Goal: Transaction & Acquisition: Purchase product/service

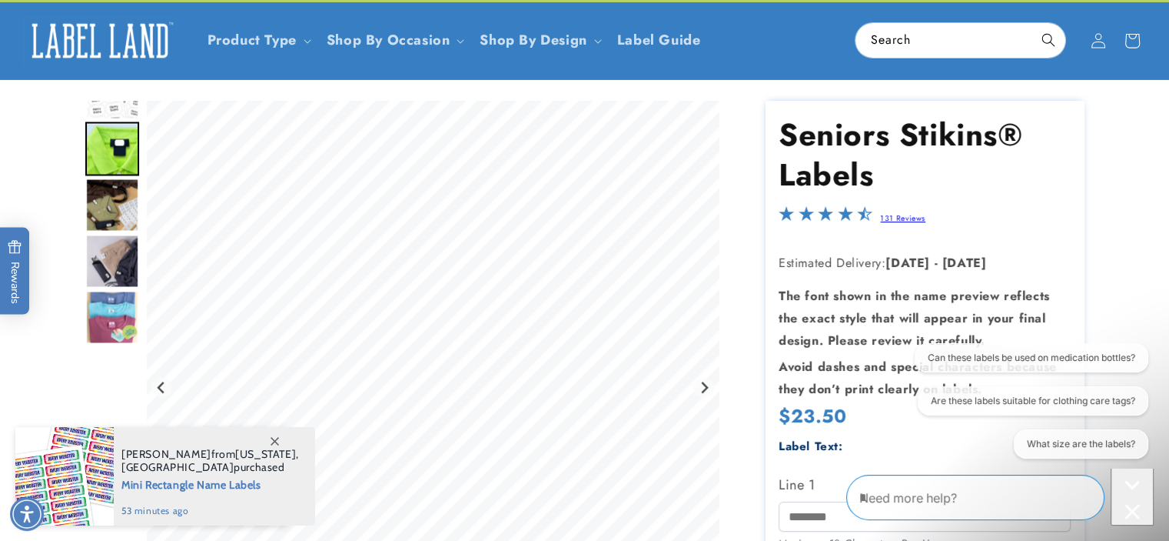
scroll to position [82, 0]
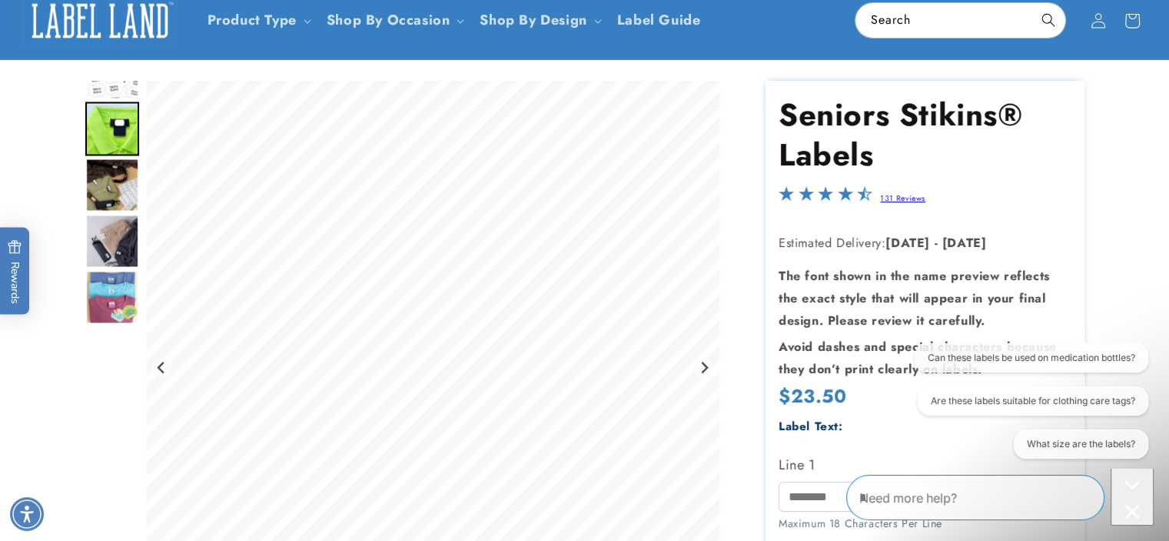
click at [1125, 504] on icon "Close conversation starters" at bounding box center [1132, 511] width 15 height 15
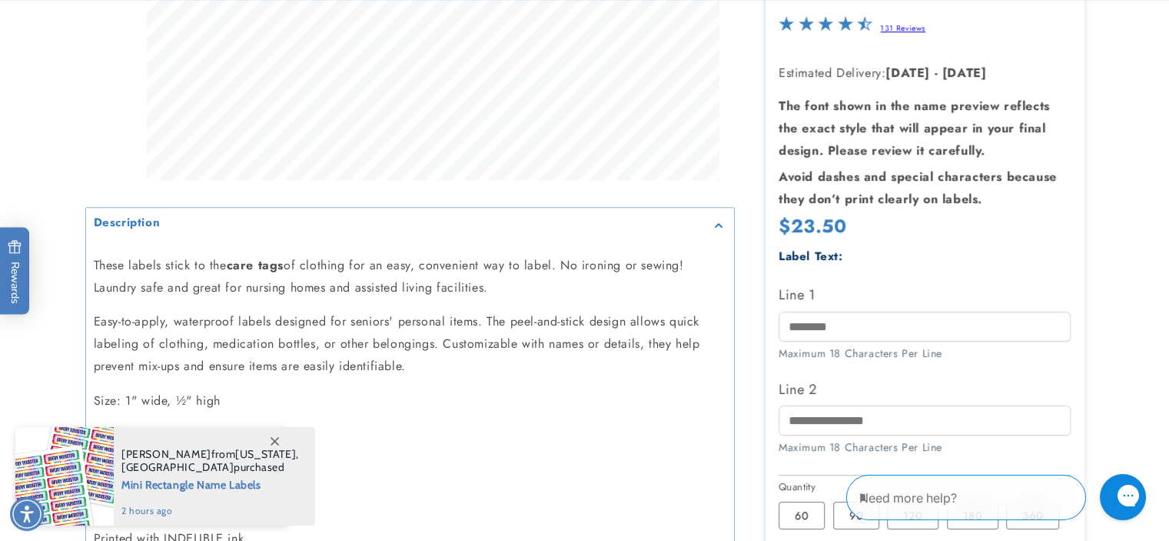
scroll to position [594, 0]
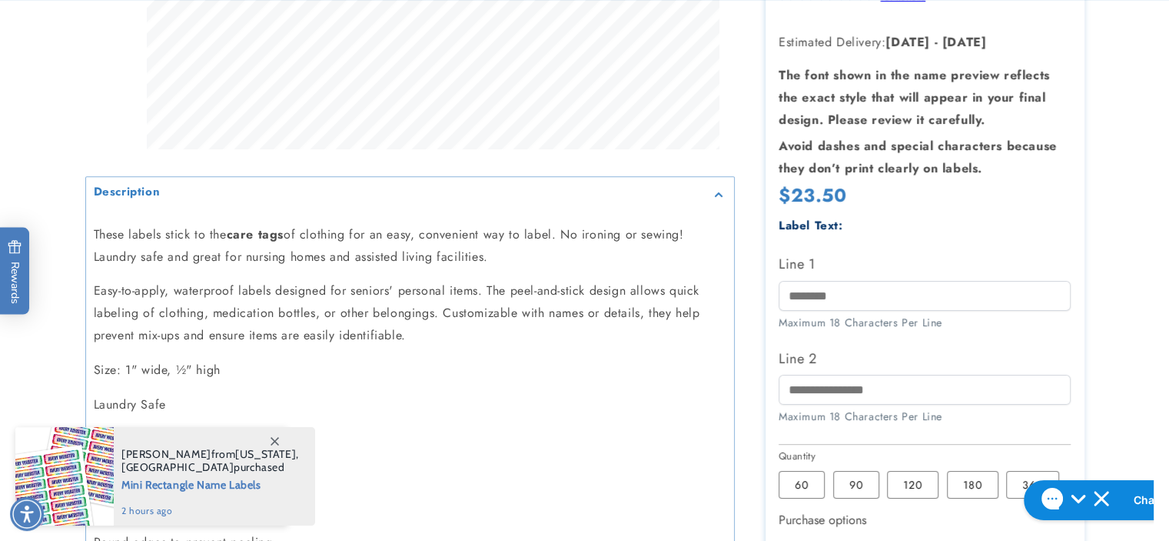
click at [272, 437] on icon at bounding box center [275, 441] width 8 height 8
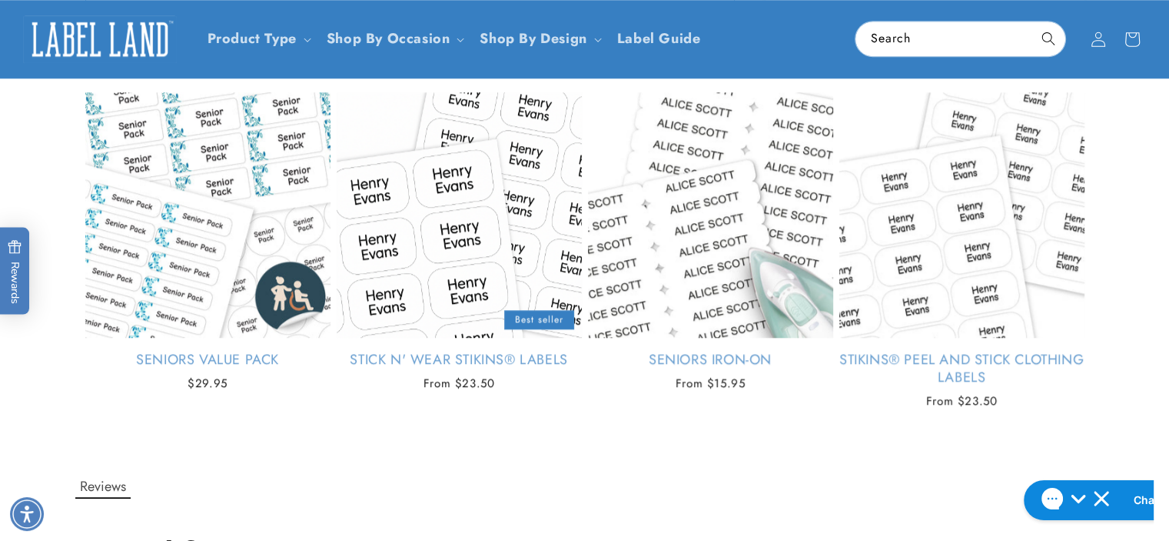
scroll to position [1301, 0]
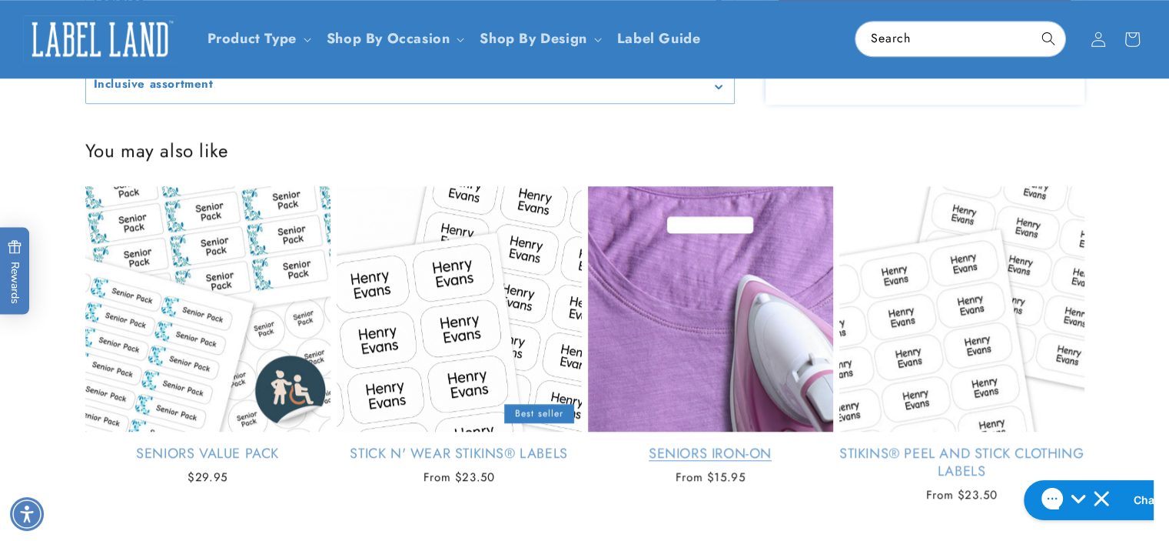
click at [697, 449] on link "Seniors Iron-On" at bounding box center [710, 453] width 245 height 18
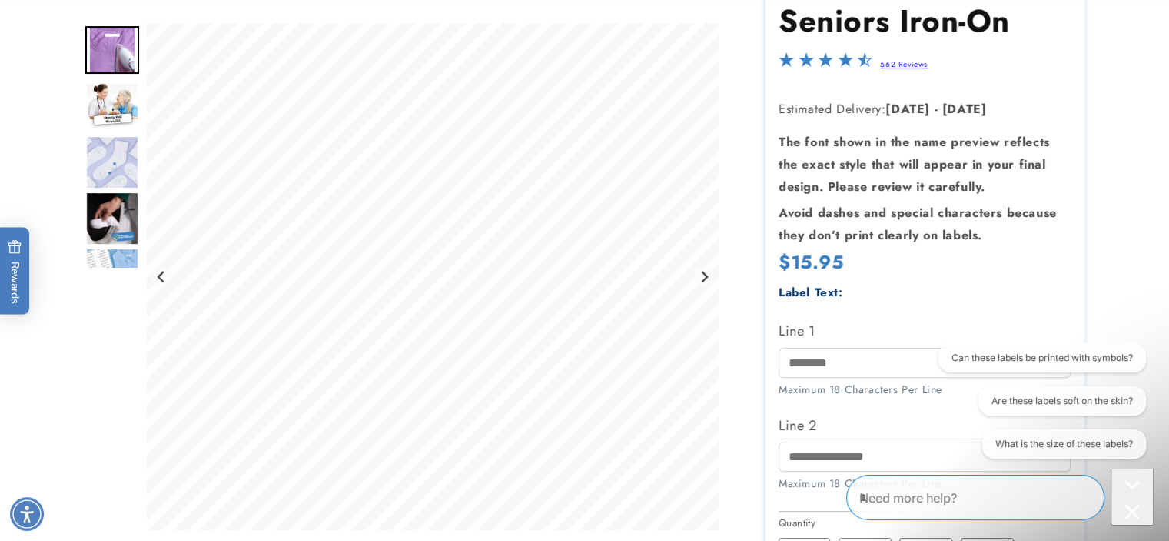
scroll to position [178, 0]
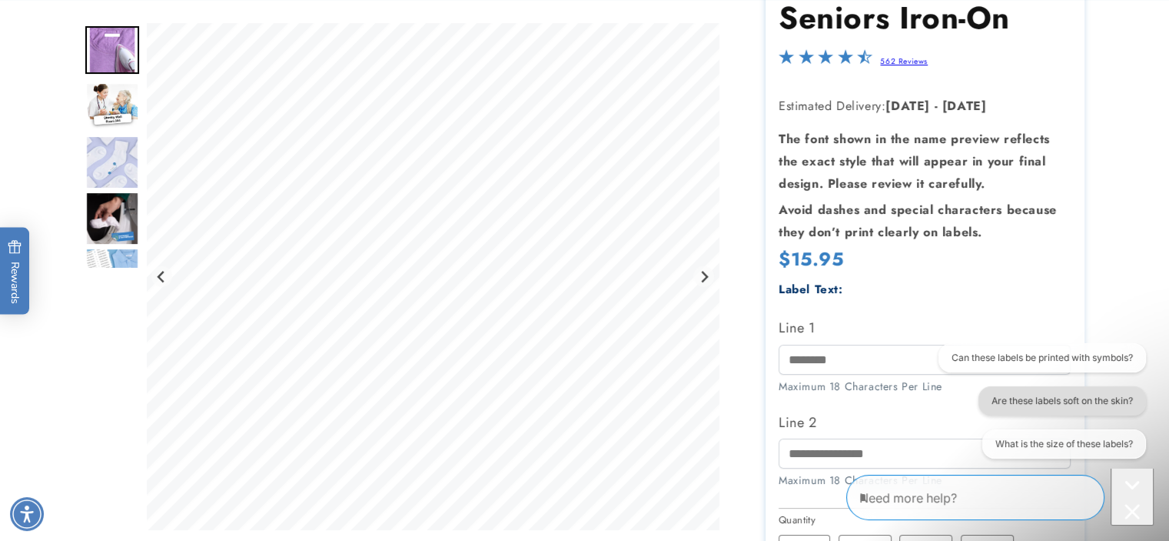
click at [1060, 401] on button "Are these labels soft on the skin?" at bounding box center [1062, 400] width 168 height 29
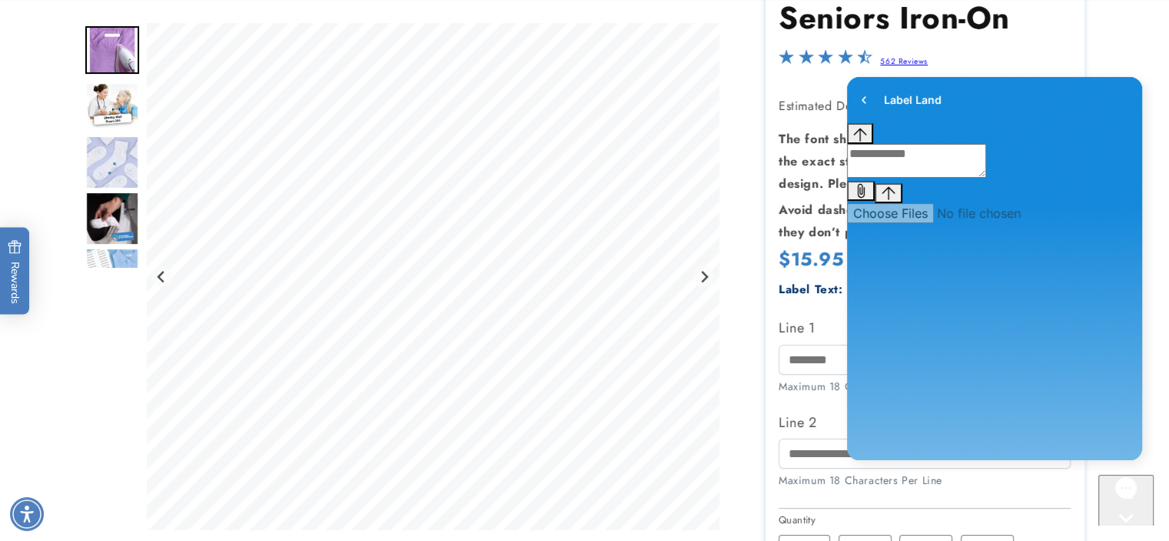
scroll to position [0, 0]
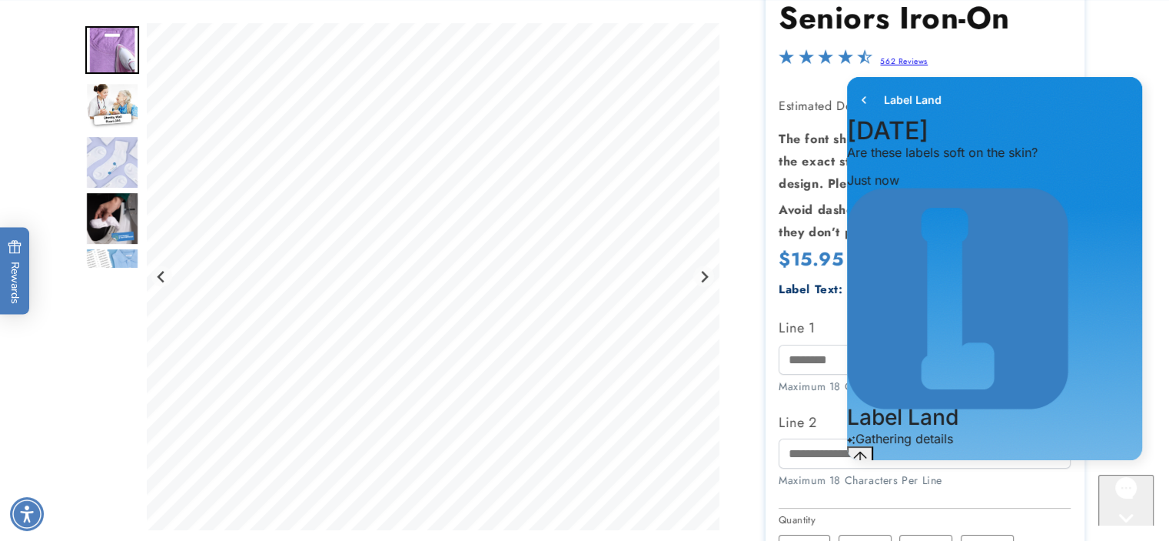
click at [1116, 48] on div at bounding box center [585, 429] width 1076 height 891
click at [1123, 537] on div "Gorgias live chat" at bounding box center [1126, 546] width 43 height 19
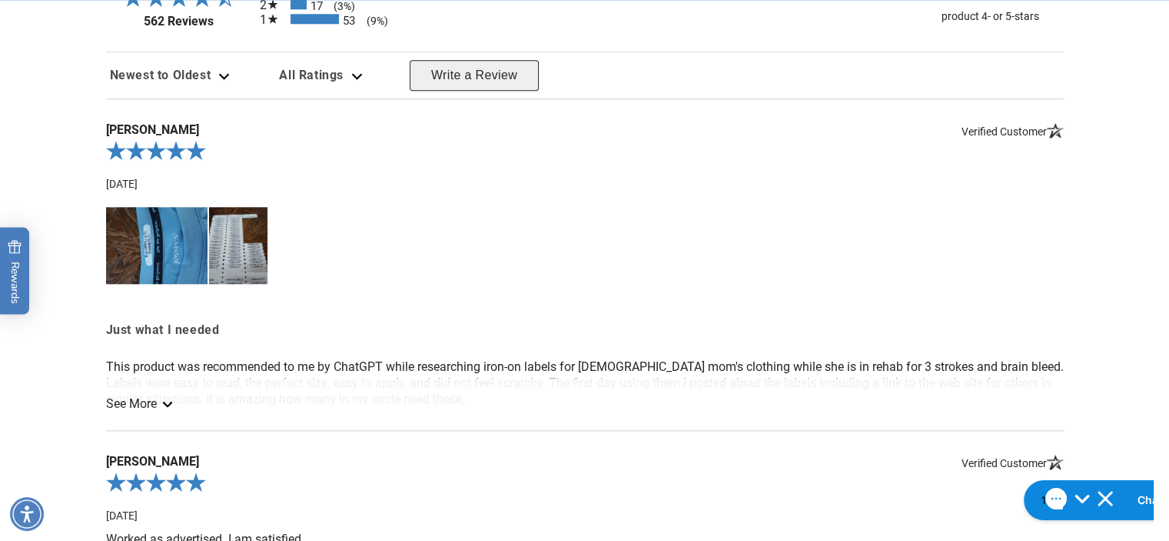
scroll to position [1707, 0]
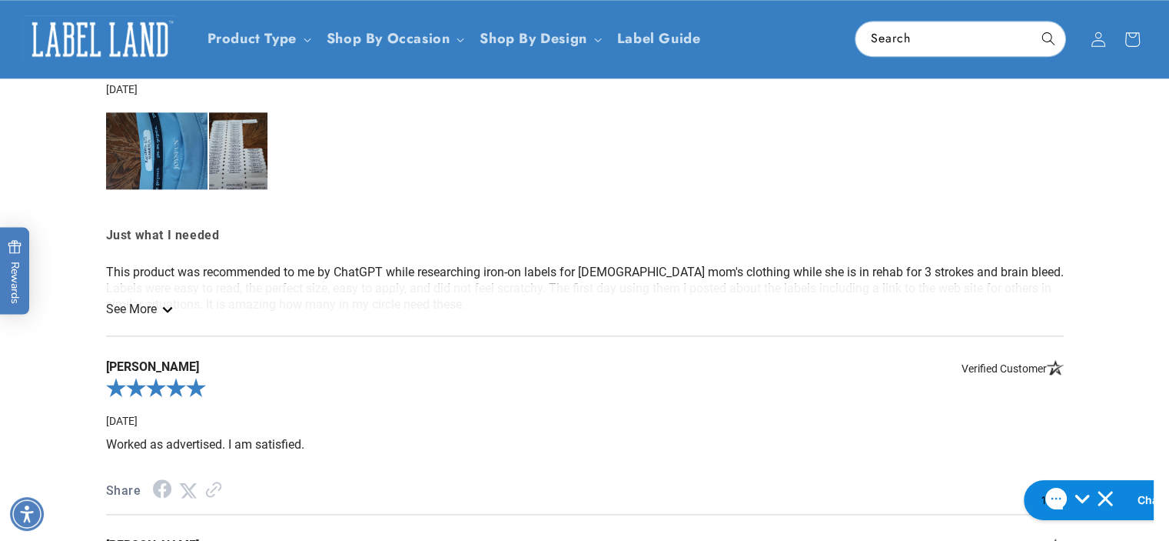
click at [169, 302] on link "See More" at bounding box center [138, 308] width 65 height 15
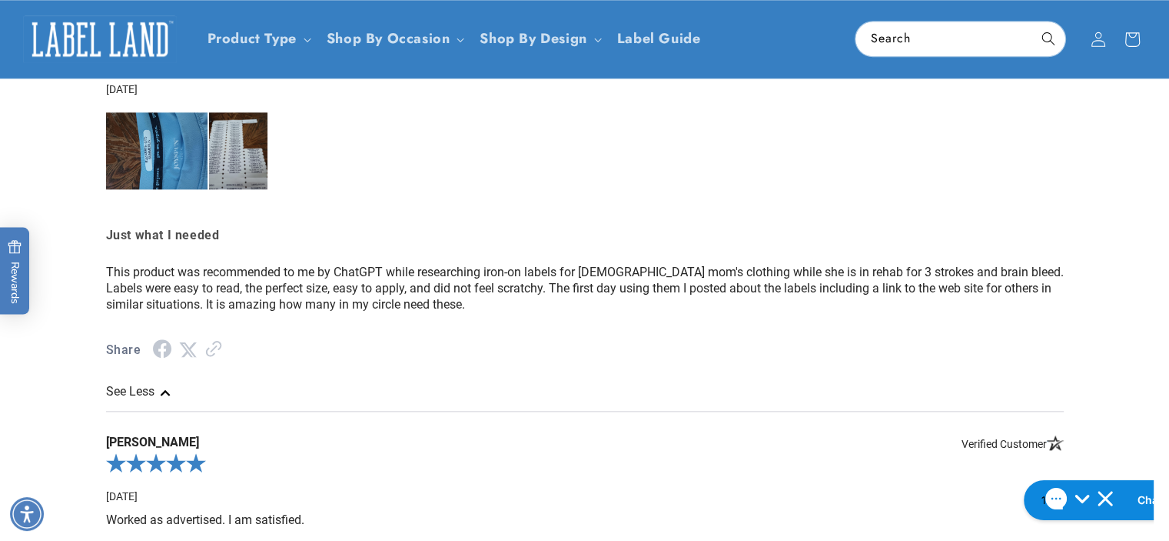
click at [160, 156] on img at bounding box center [157, 150] width 102 height 77
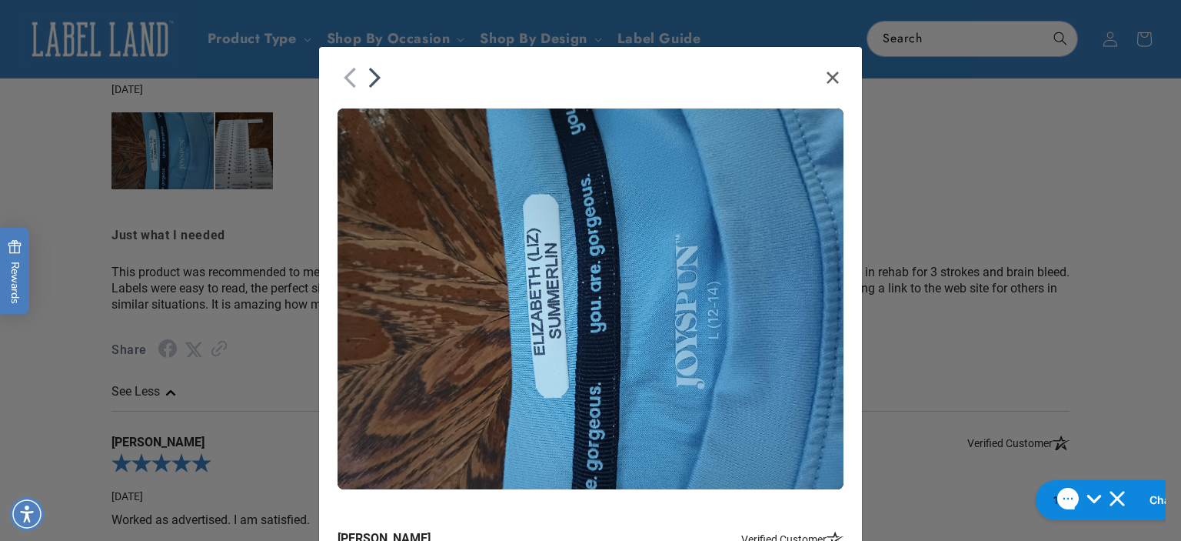
click at [371, 82] on icon "Next" at bounding box center [374, 77] width 25 height 25
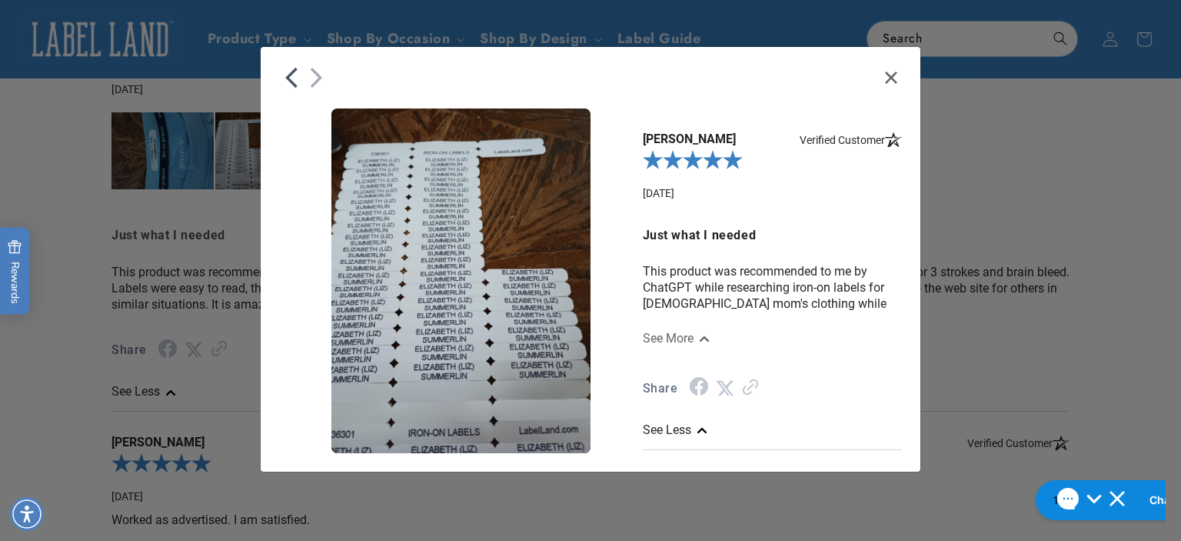
click at [890, 75] on icon "Close" at bounding box center [891, 78] width 12 height 12
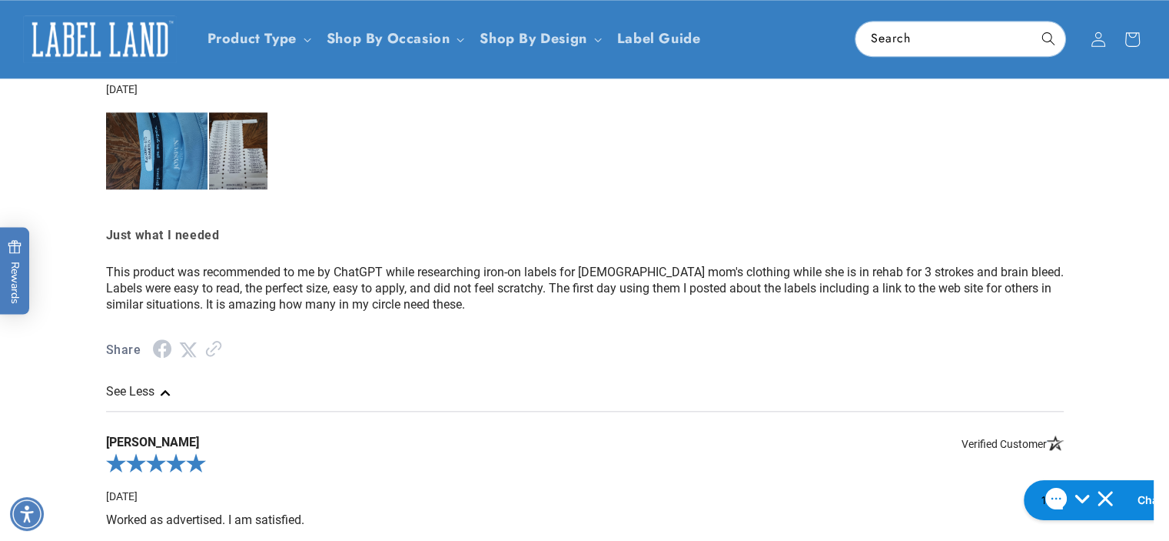
click at [1003, 152] on div at bounding box center [585, 157] width 958 height 104
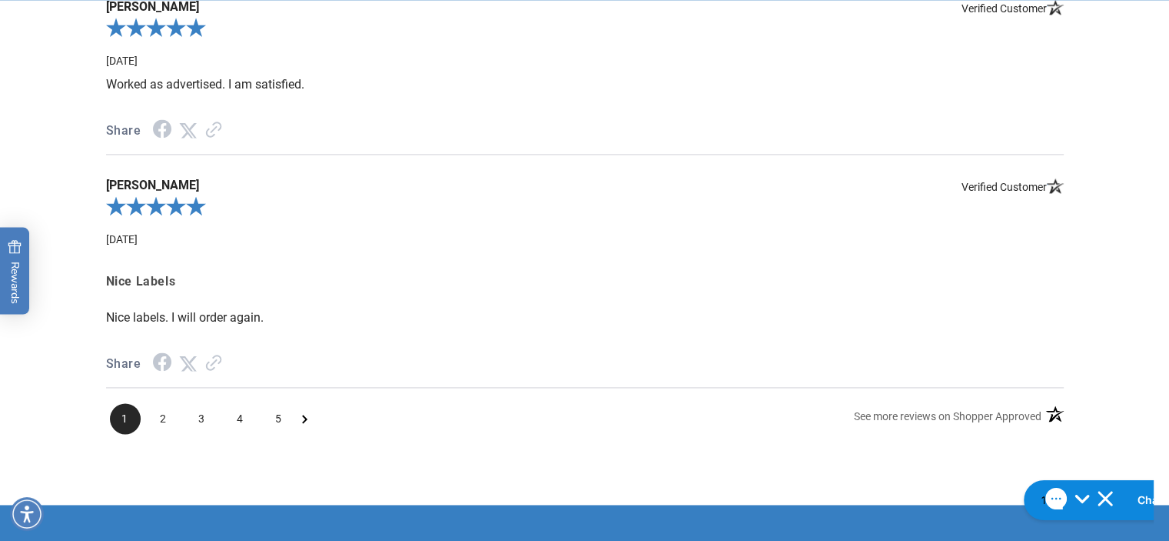
scroll to position [2185, 0]
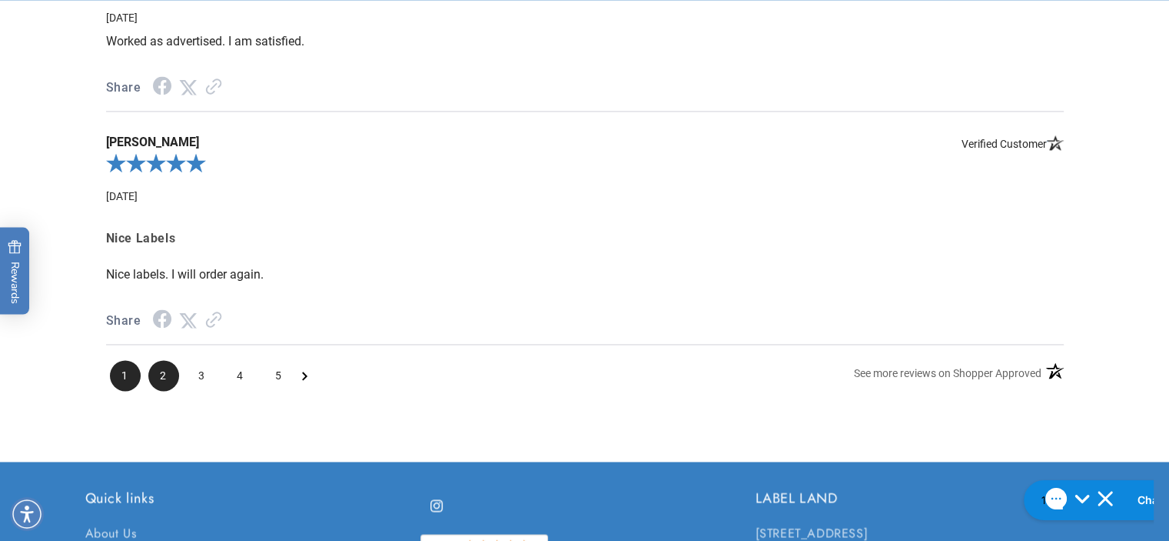
click at [163, 369] on span "2" at bounding box center [163, 375] width 31 height 31
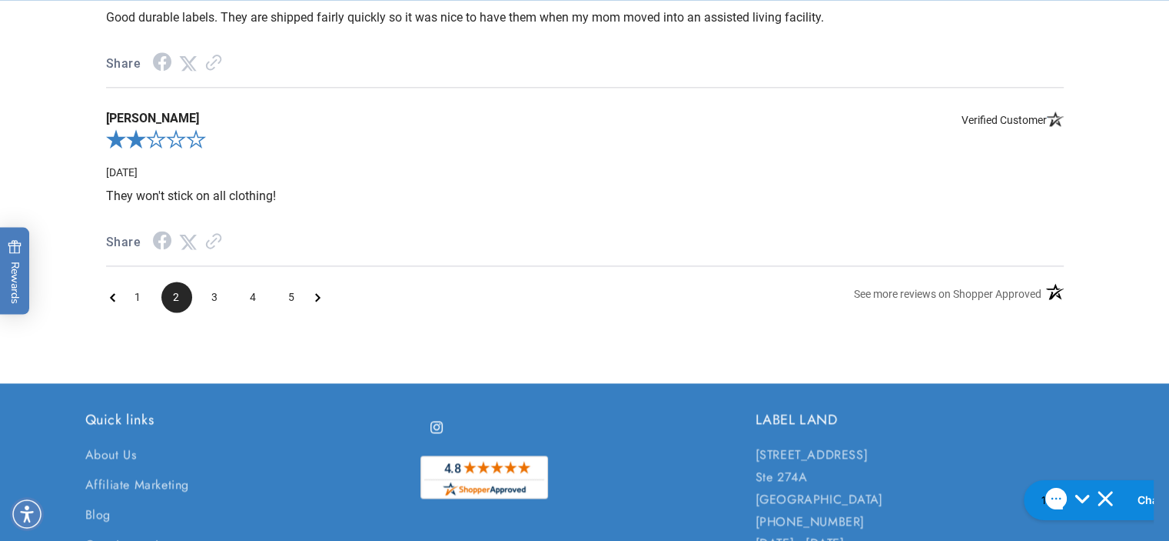
scroll to position [2017, 0]
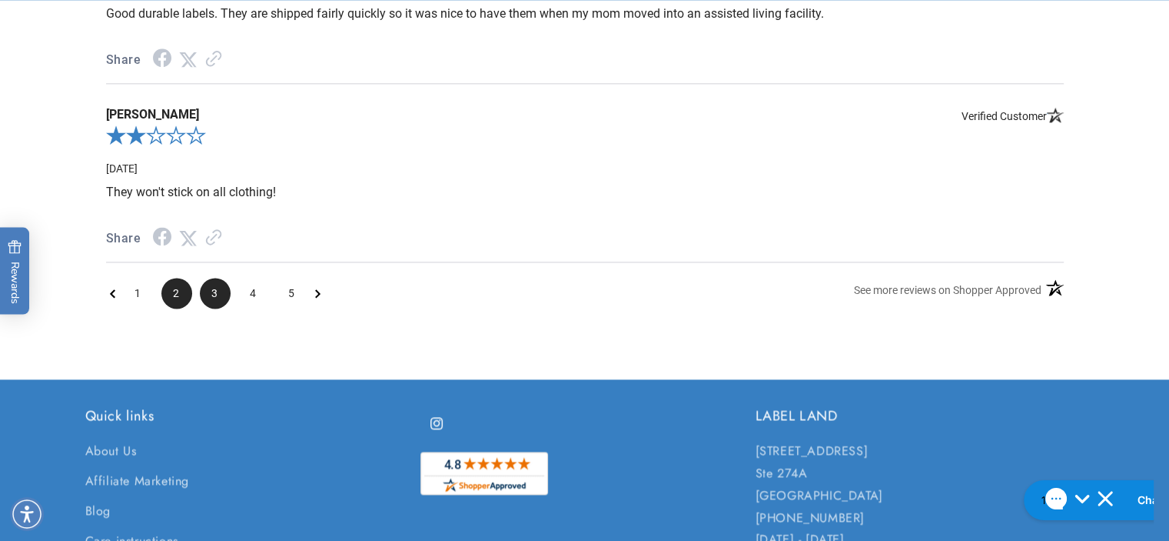
click at [212, 288] on span "3" at bounding box center [215, 293] width 31 height 31
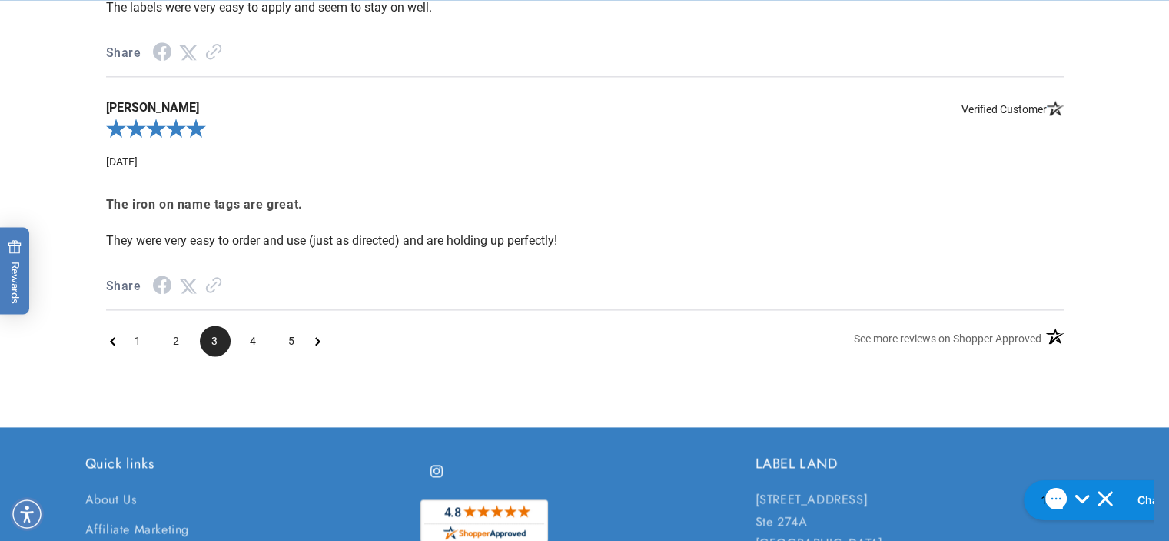
scroll to position [2079, 0]
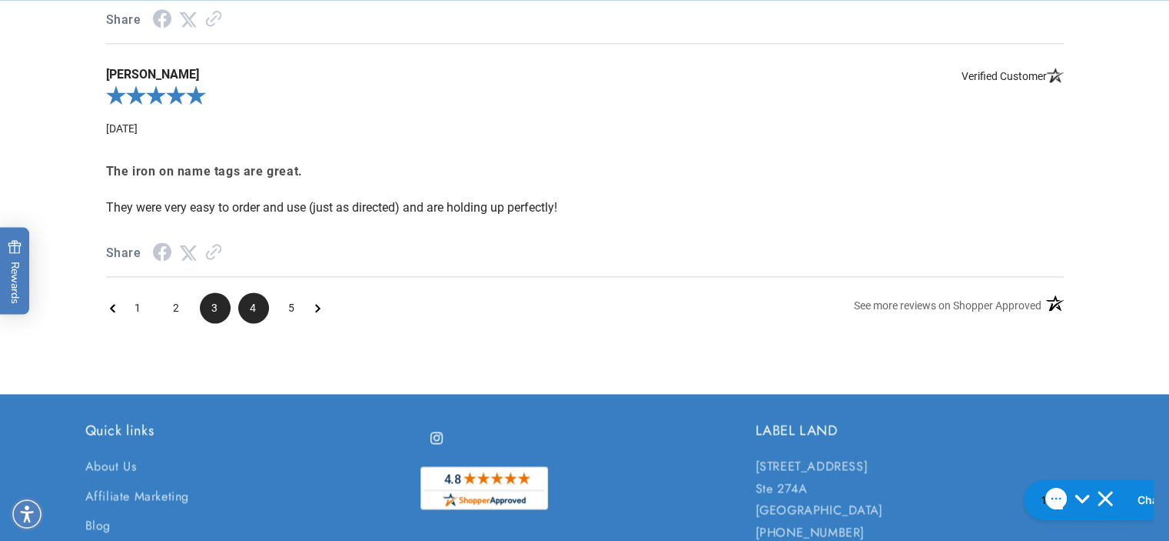
click at [248, 301] on span "4" at bounding box center [253, 307] width 31 height 31
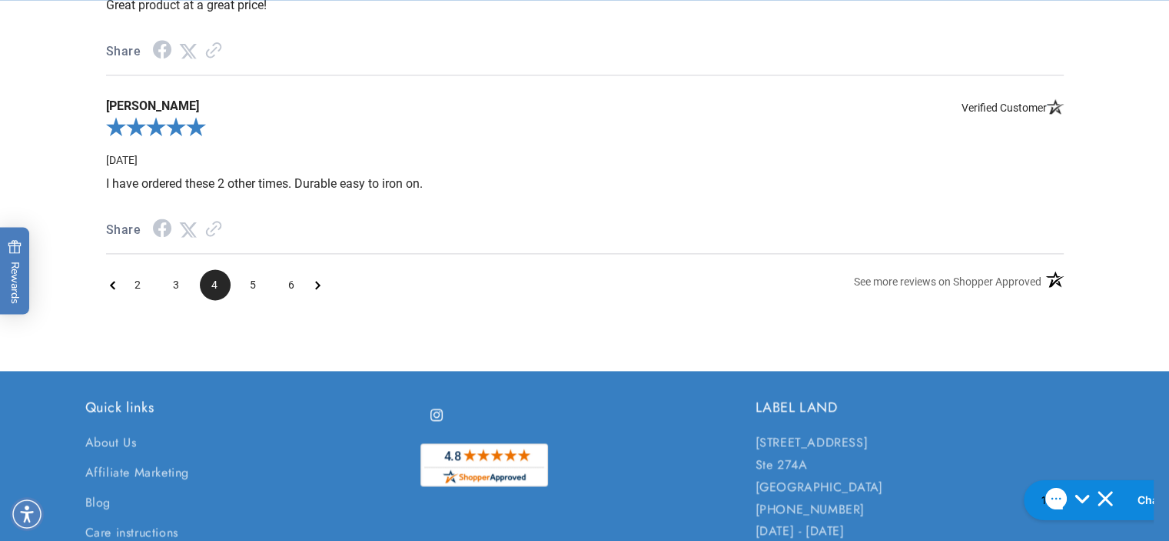
scroll to position [1996, 0]
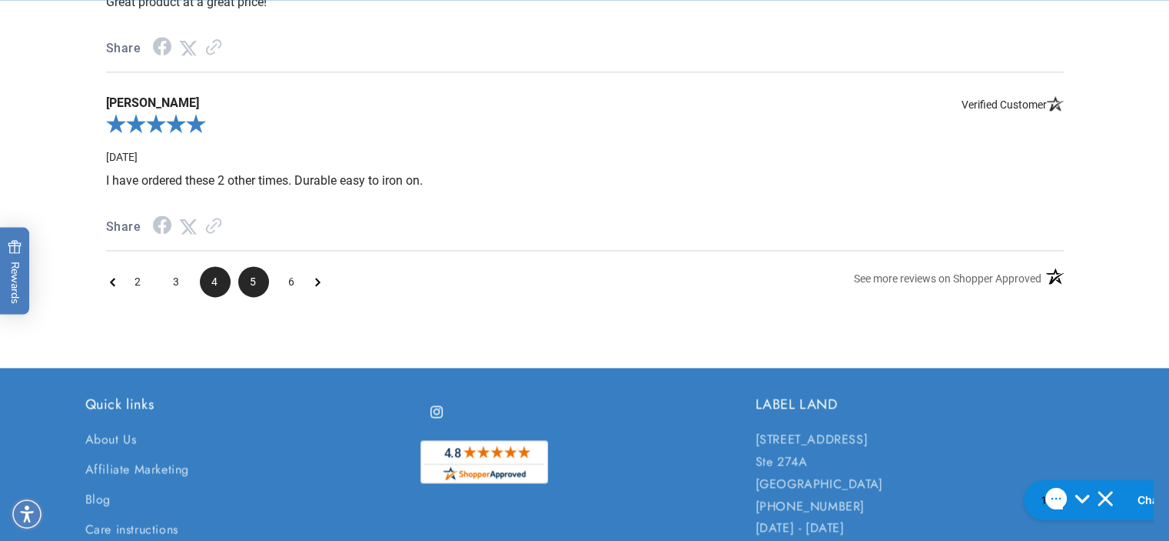
click at [250, 274] on span "5" at bounding box center [253, 281] width 31 height 31
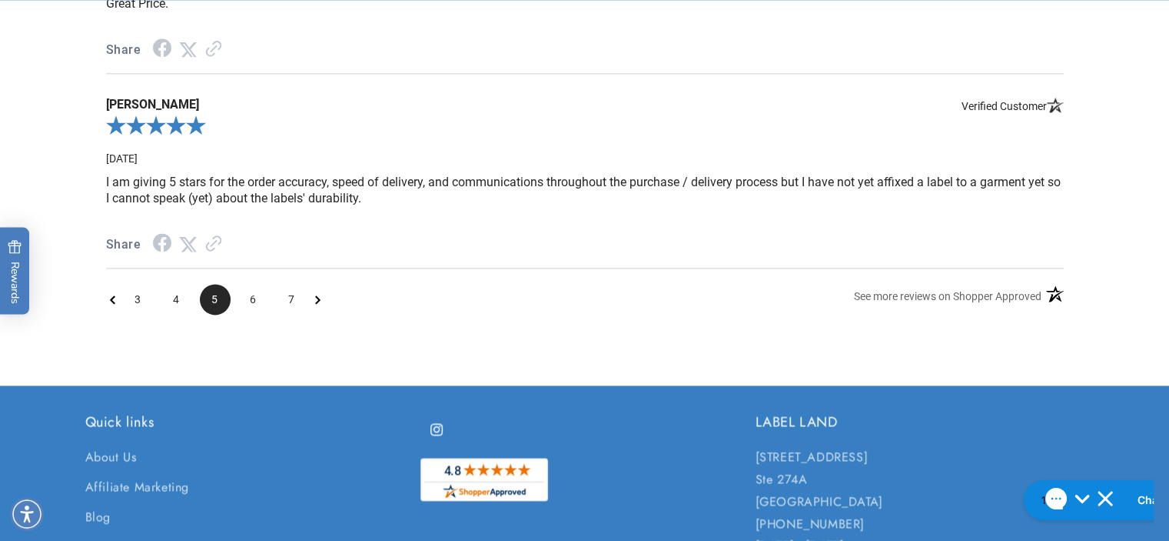
scroll to position [2005, 0]
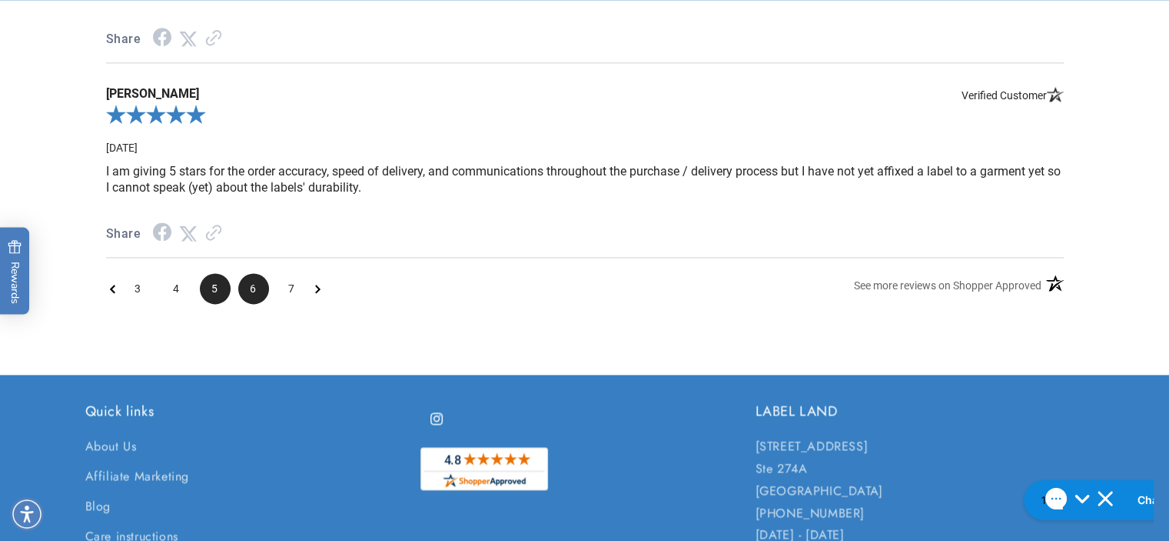
click at [251, 282] on span "6" at bounding box center [253, 288] width 31 height 31
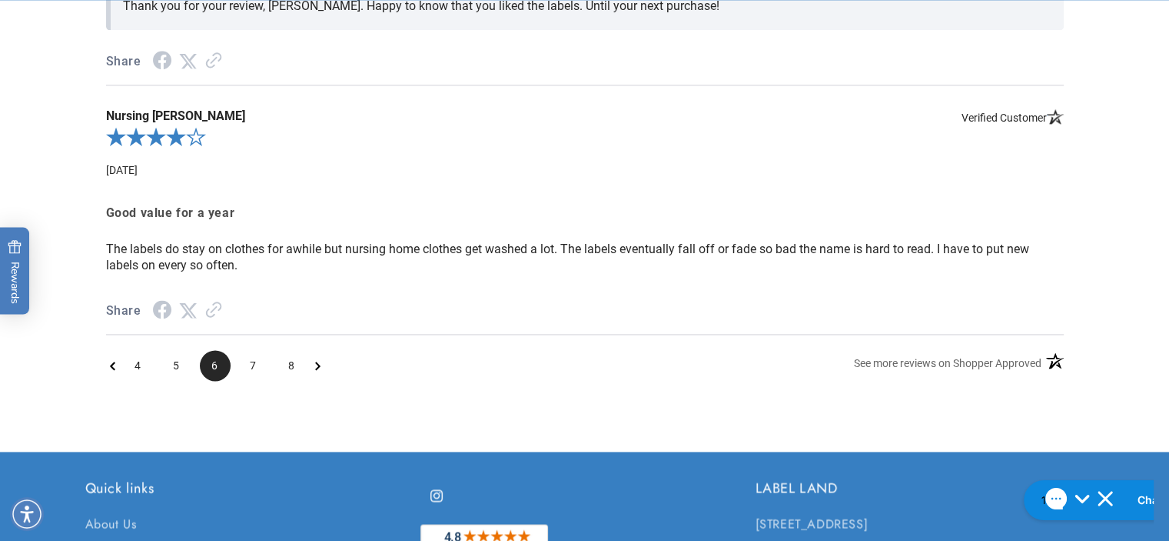
scroll to position [2118, 0]
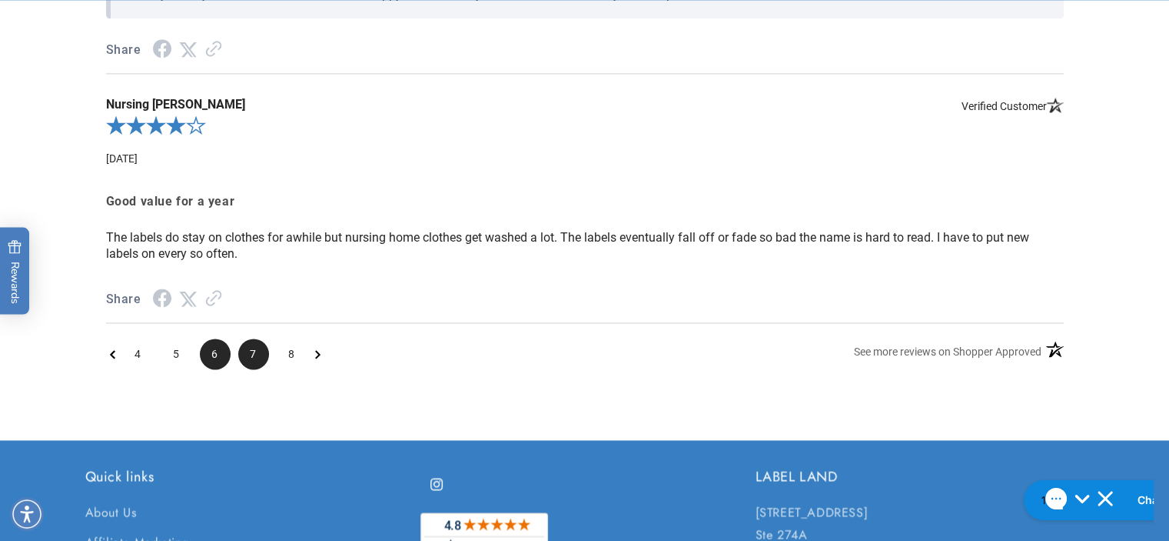
click at [251, 350] on span "7" at bounding box center [253, 353] width 31 height 31
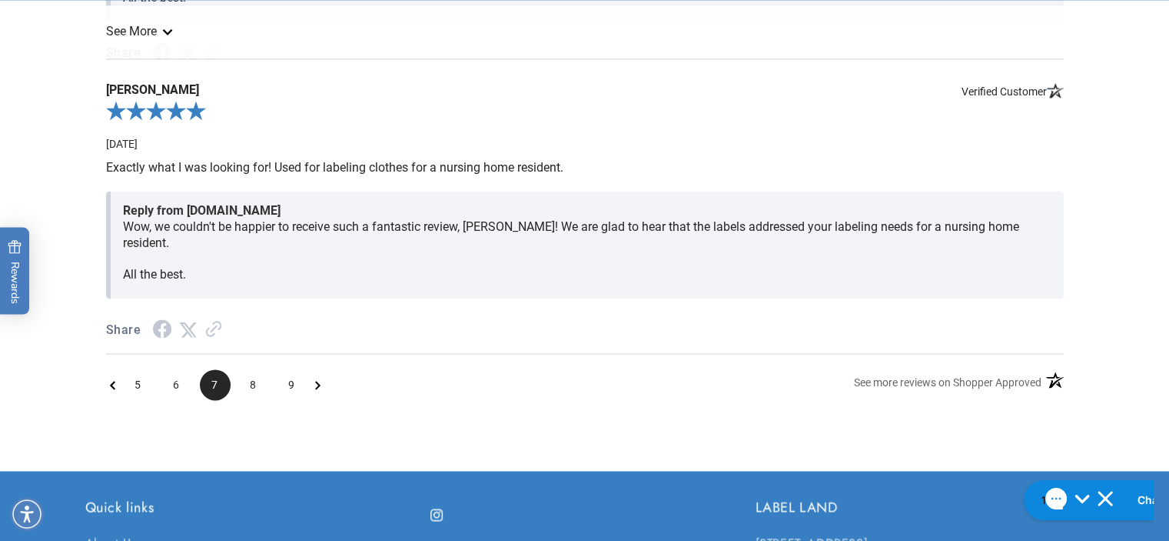
scroll to position [2267, 0]
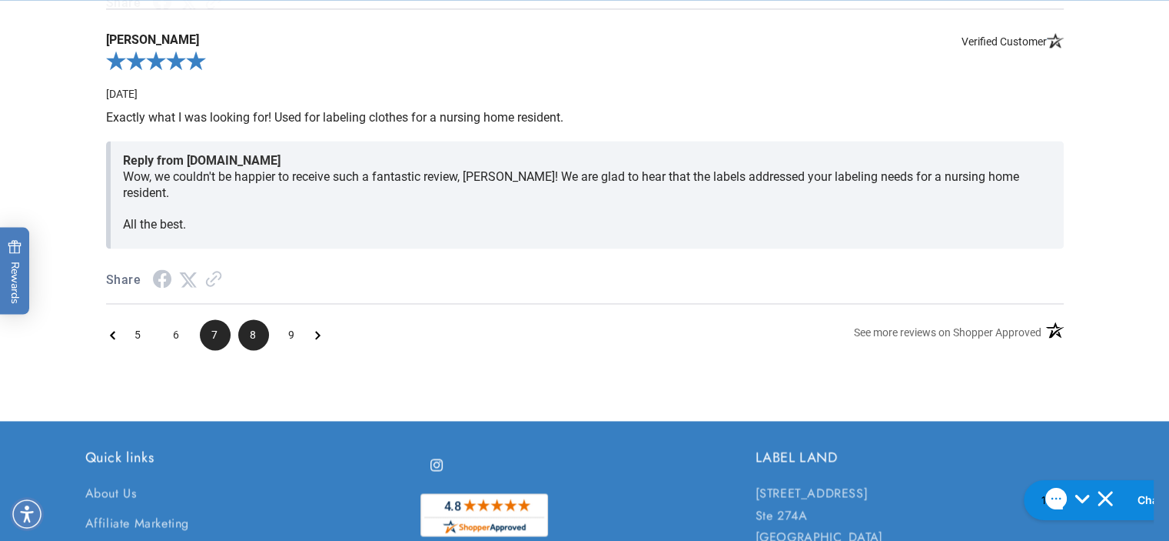
click at [252, 319] on span "8" at bounding box center [253, 334] width 31 height 31
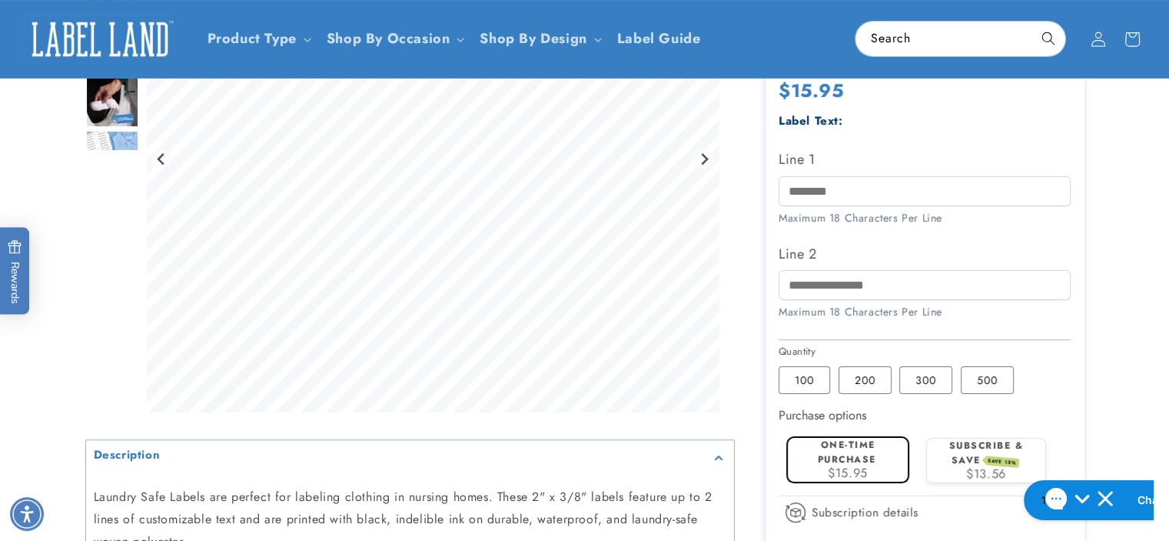
scroll to position [0, 0]
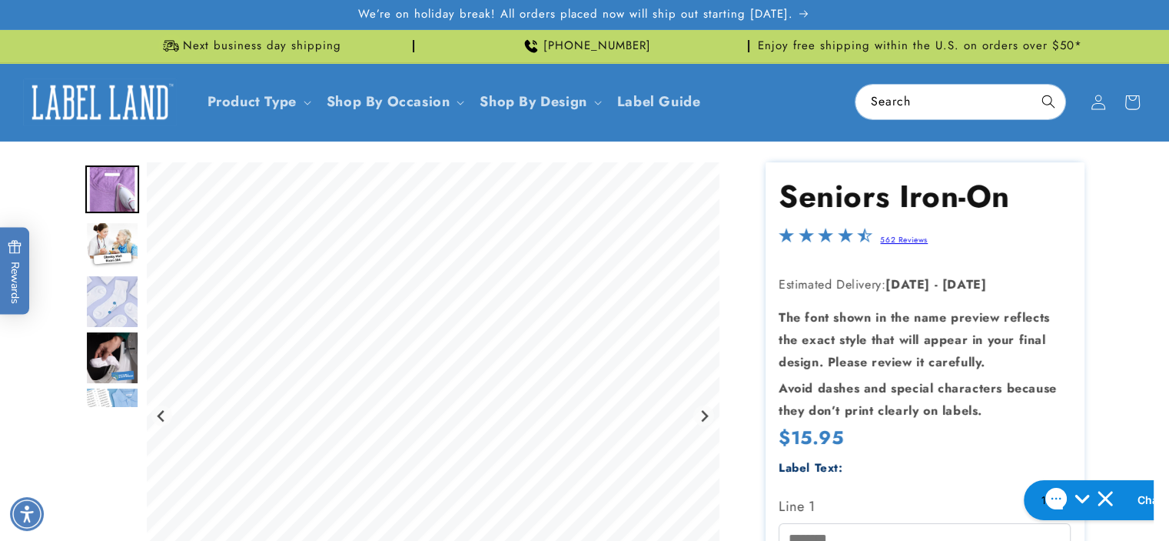
click at [108, 393] on img "Go to slide 5" at bounding box center [112, 414] width 54 height 54
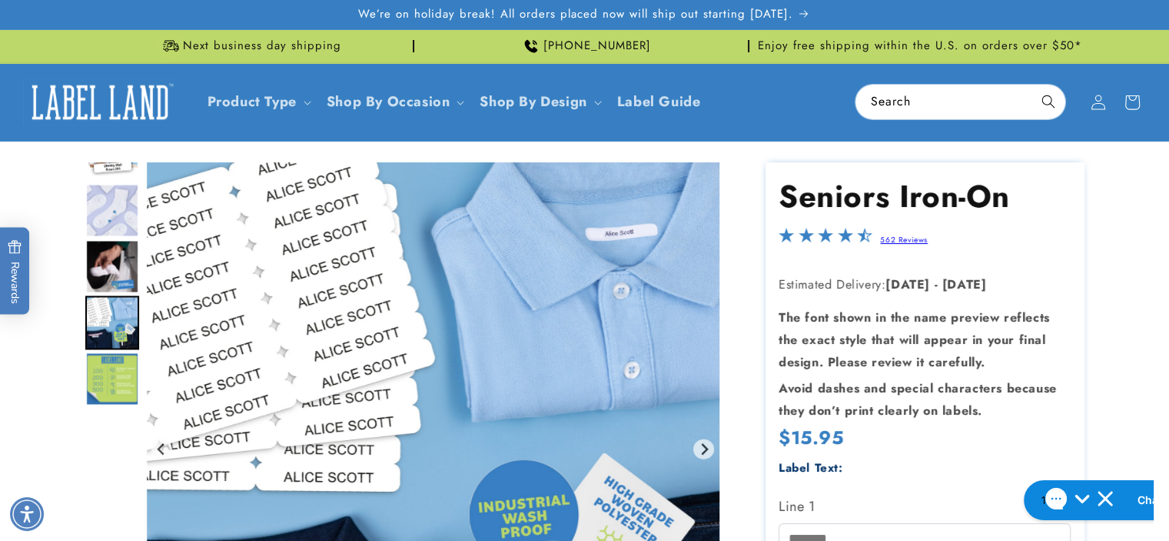
click at [107, 267] on img "Go to slide 4" at bounding box center [112, 267] width 54 height 54
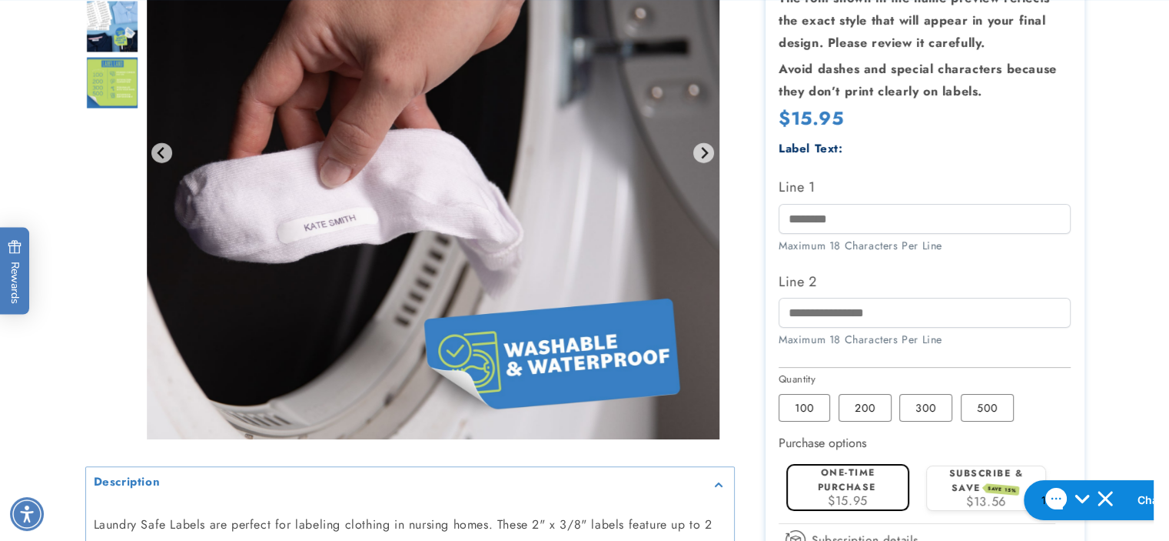
scroll to position [384, 0]
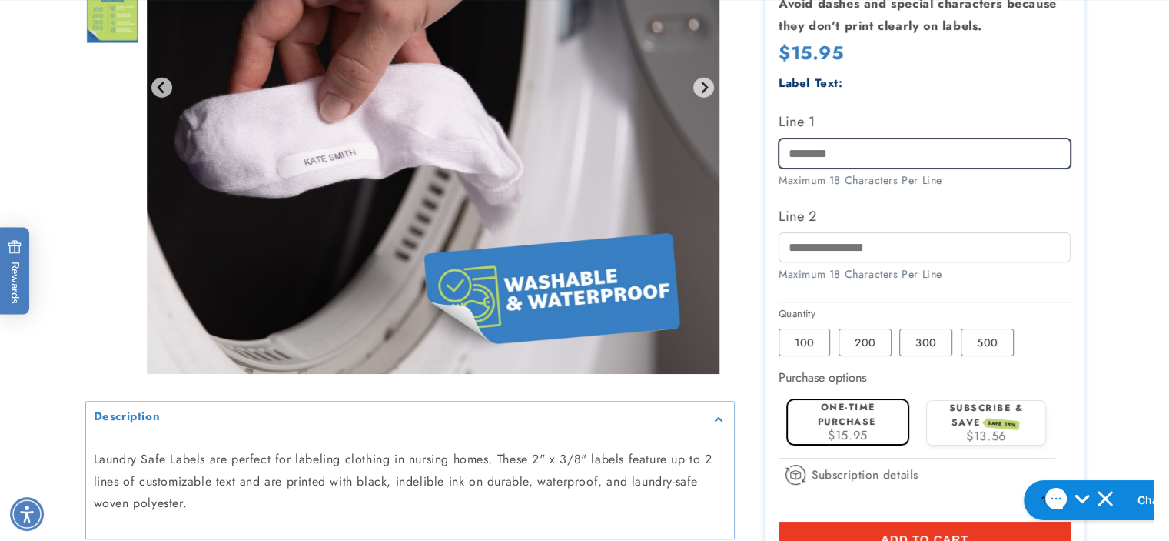
click at [787, 156] on input "Line 1" at bounding box center [925, 153] width 292 height 30
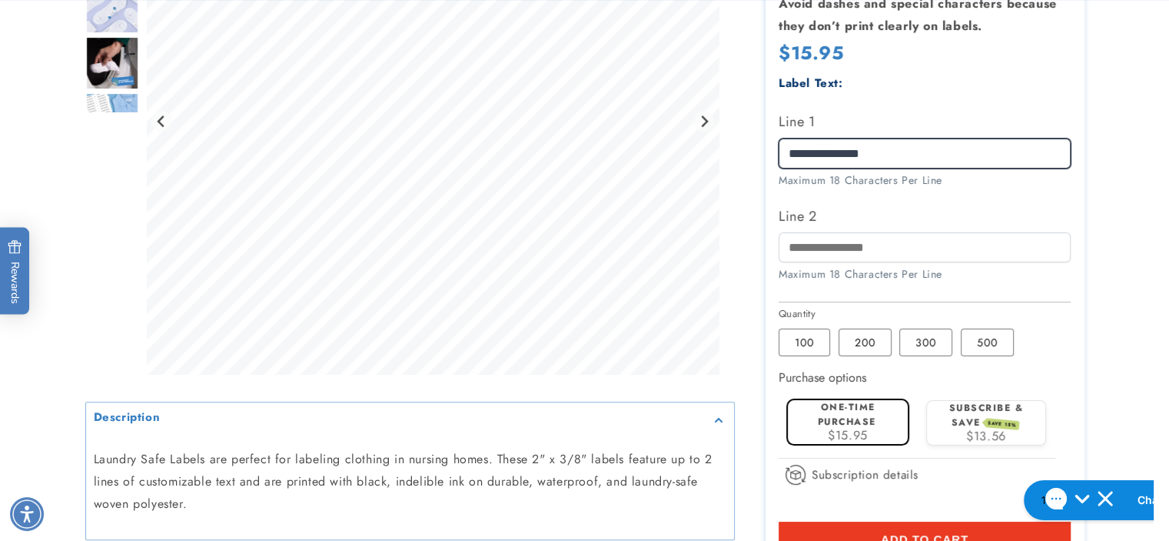
type input "**********"
click at [886, 208] on label "Line 2" at bounding box center [925, 216] width 292 height 25
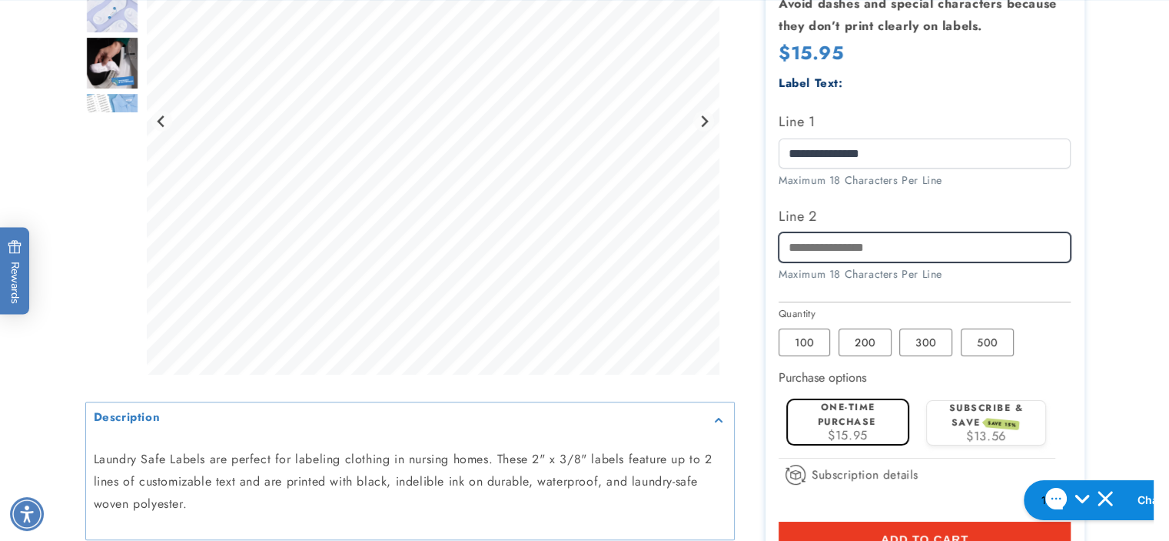
click at [886, 232] on input "Line 2" at bounding box center [925, 247] width 292 height 30
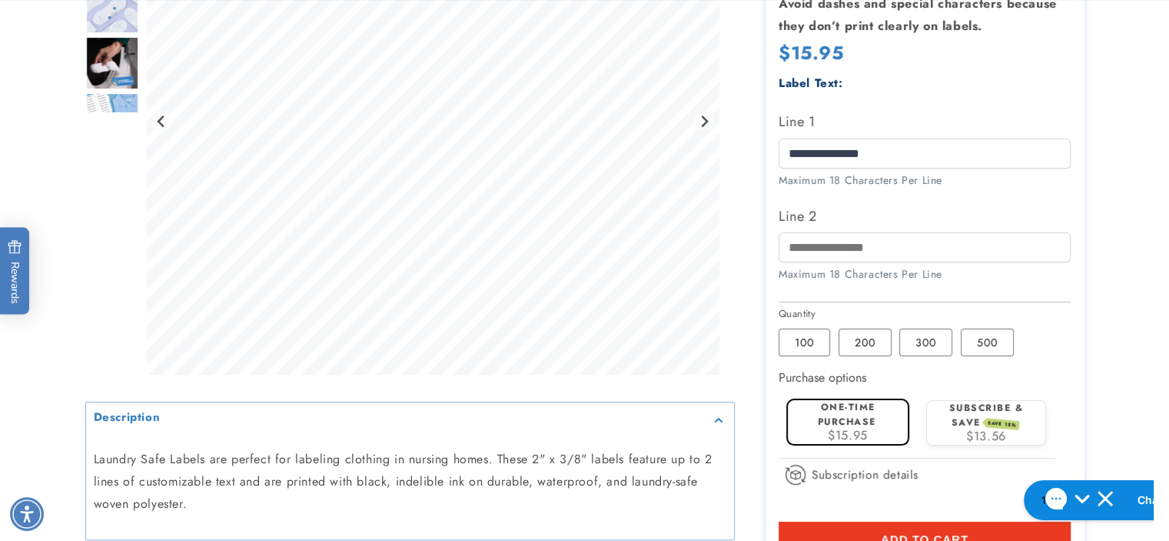
click at [886, 208] on label "Line 2" at bounding box center [925, 216] width 292 height 25
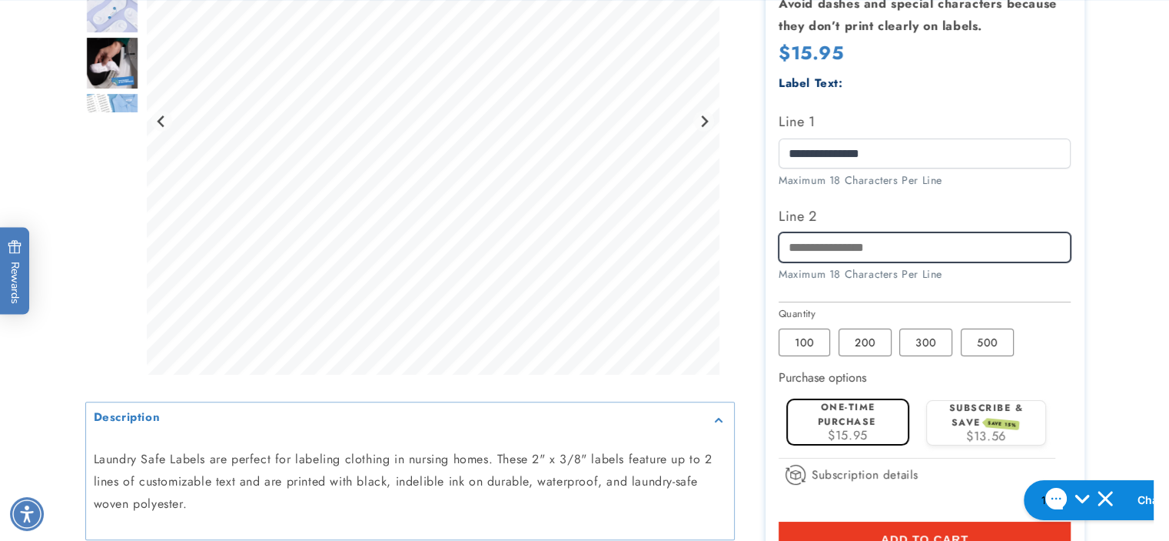
click at [886, 232] on input "Line 2" at bounding box center [925, 247] width 292 height 30
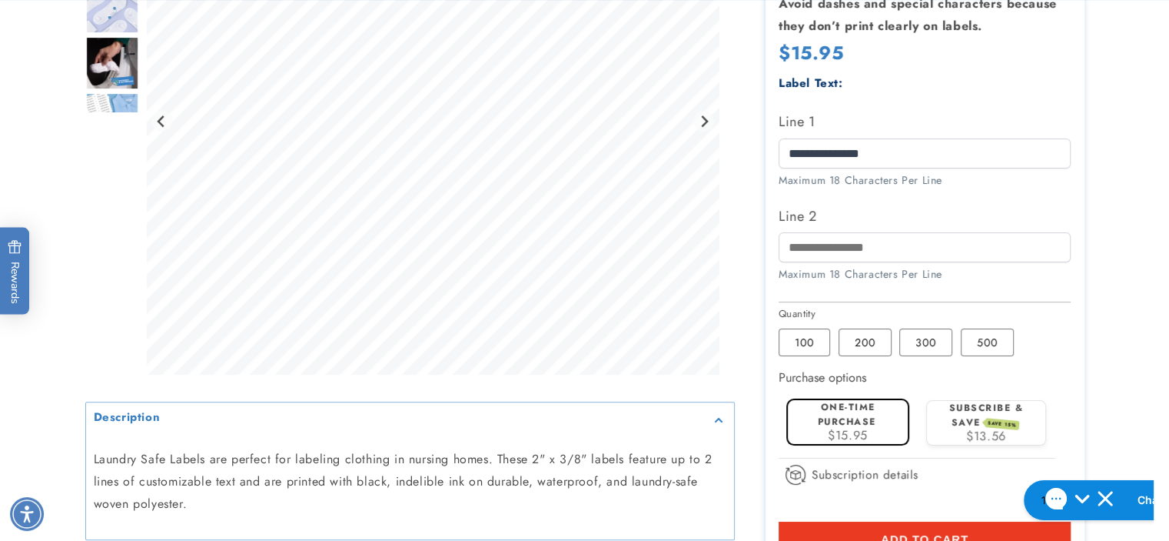
click at [95, 102] on img "Go to slide 5" at bounding box center [112, 119] width 54 height 54
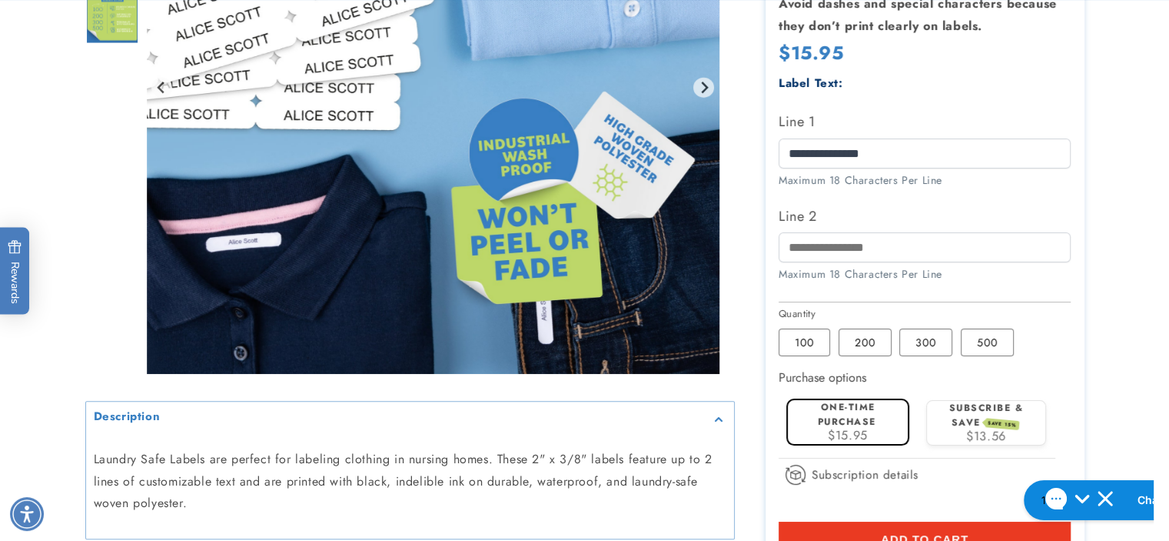
click at [1101, 76] on div at bounding box center [585, 223] width 1076 height 891
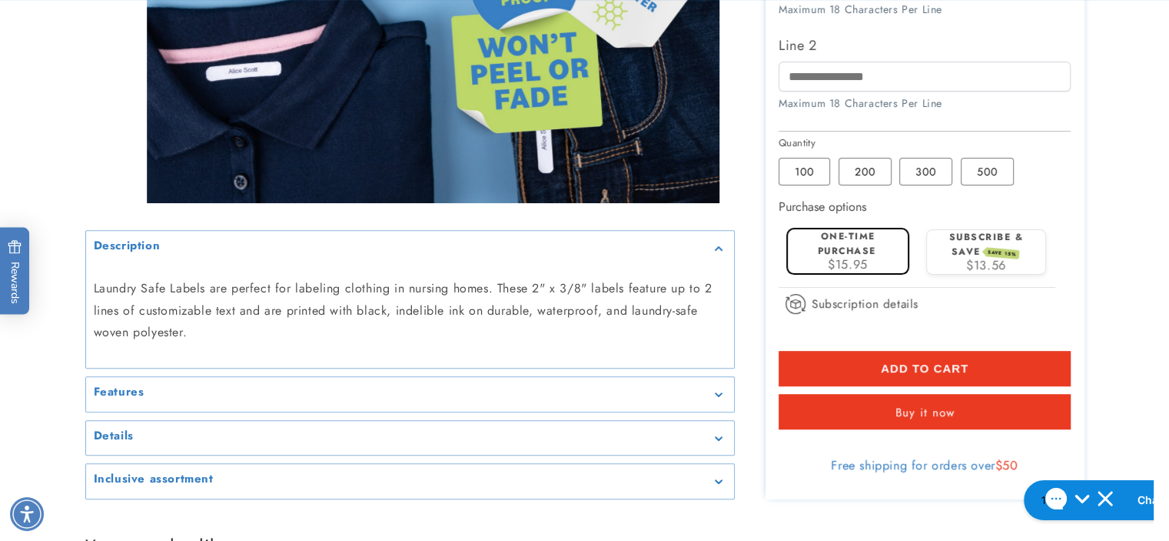
scroll to position [660, 0]
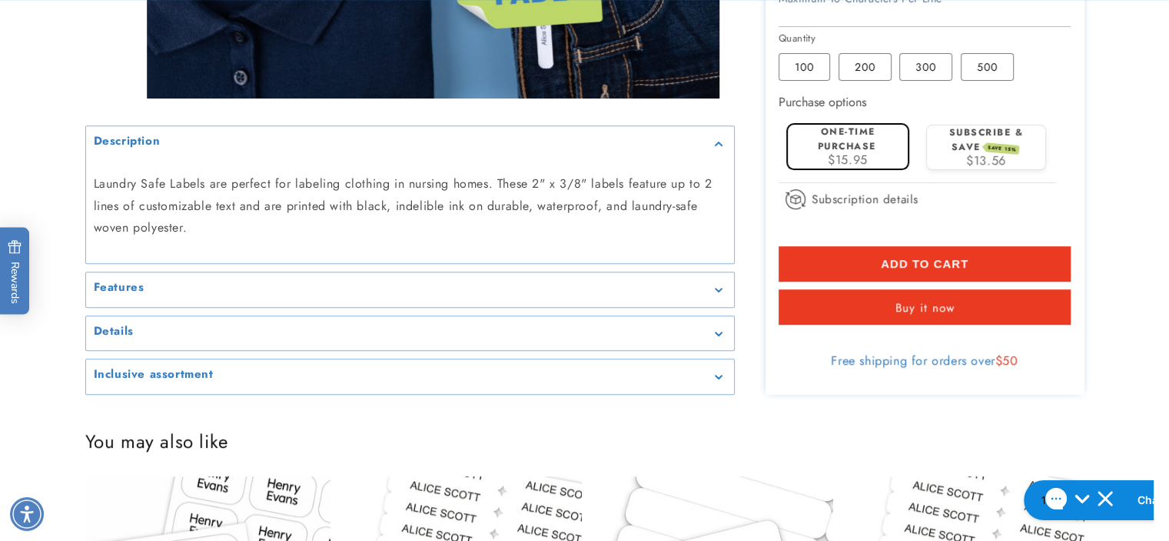
click at [717, 288] on icon "Gallery Viewer" at bounding box center [719, 290] width 8 height 5
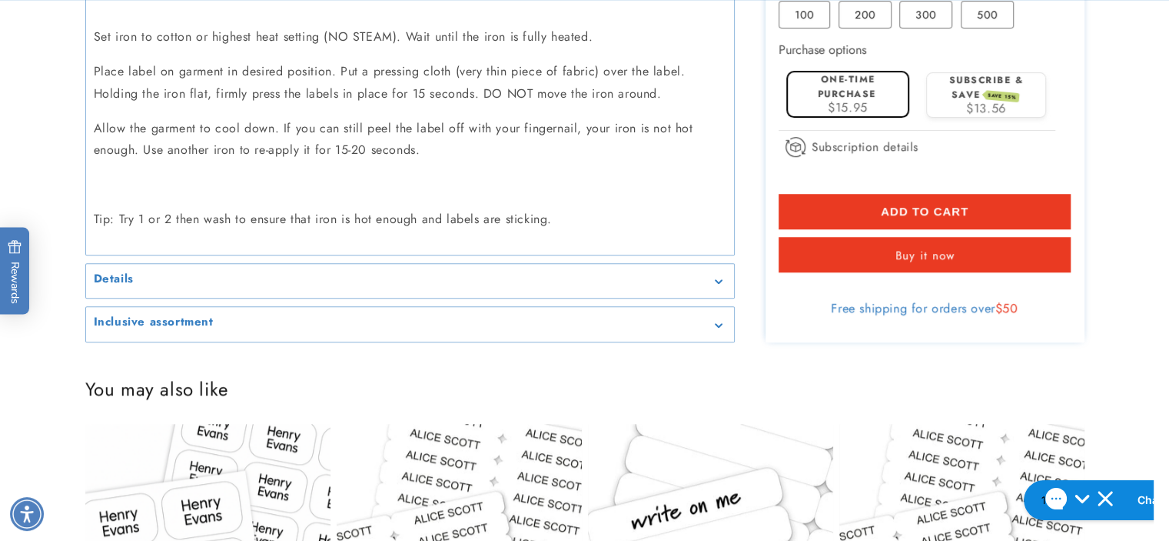
scroll to position [1010, 0]
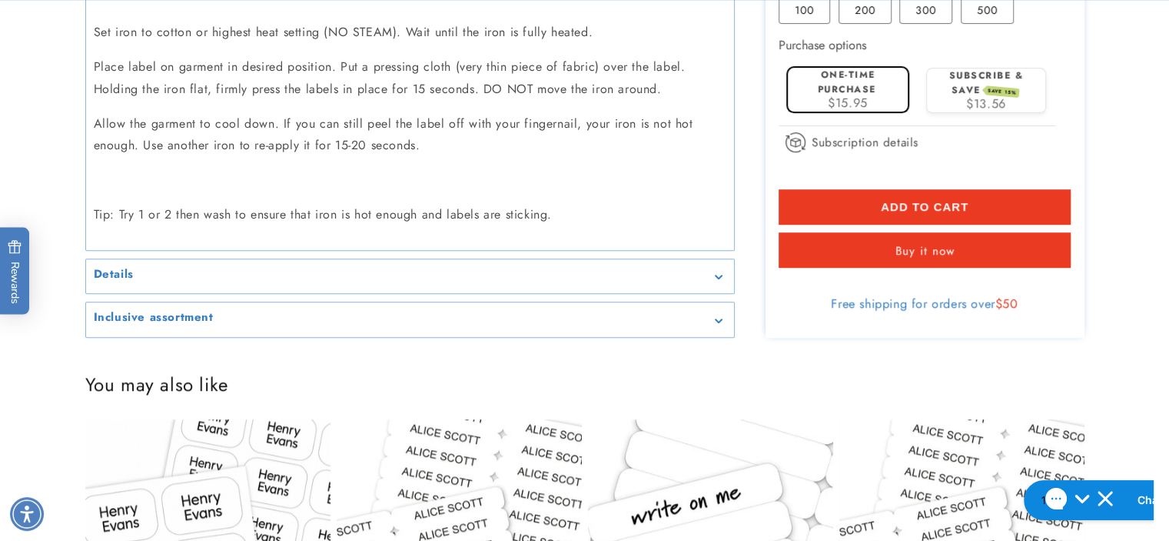
click at [717, 272] on div "Details" at bounding box center [410, 277] width 633 height 12
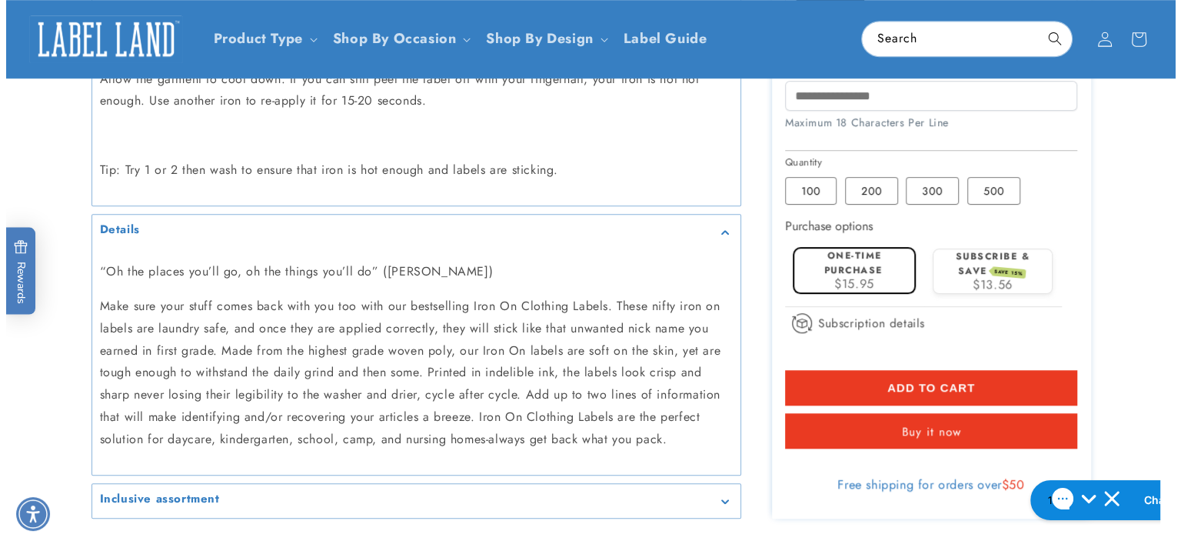
scroll to position [1197, 0]
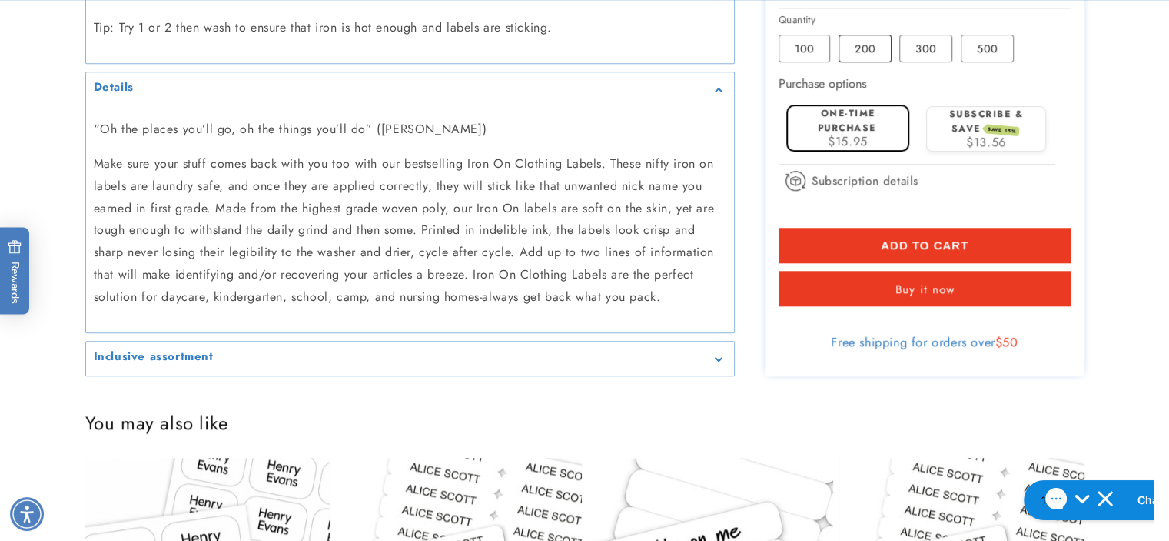
click at [867, 43] on label "200 Variant sold out or unavailable" at bounding box center [865, 49] width 53 height 28
click at [815, 42] on label "100 Variant sold out or unavailable" at bounding box center [805, 49] width 52 height 28
click at [913, 242] on span "Add to cart" at bounding box center [925, 246] width 88 height 14
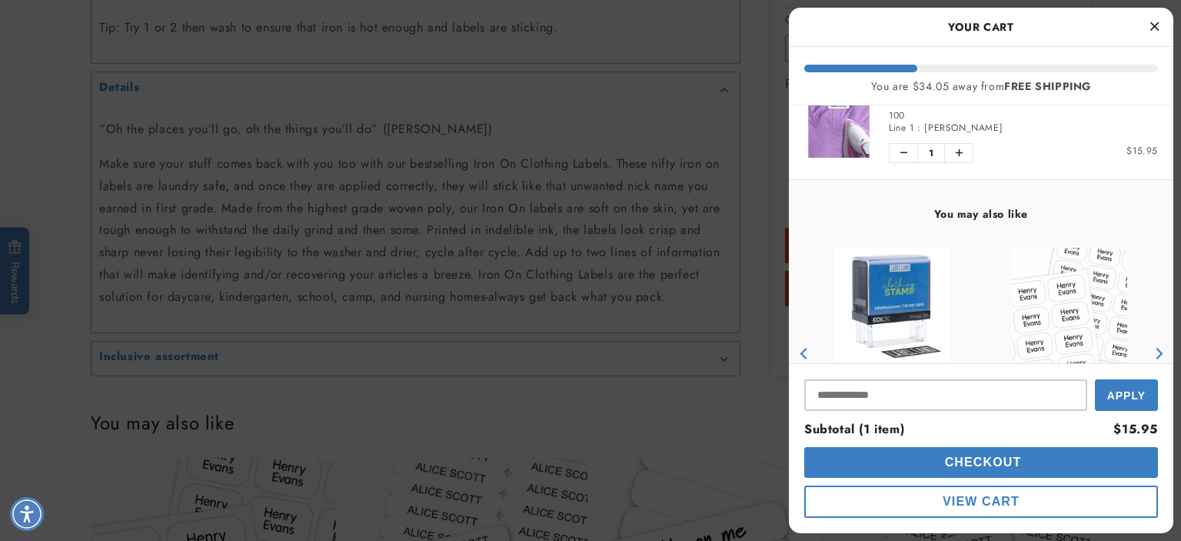
scroll to position [155, 0]
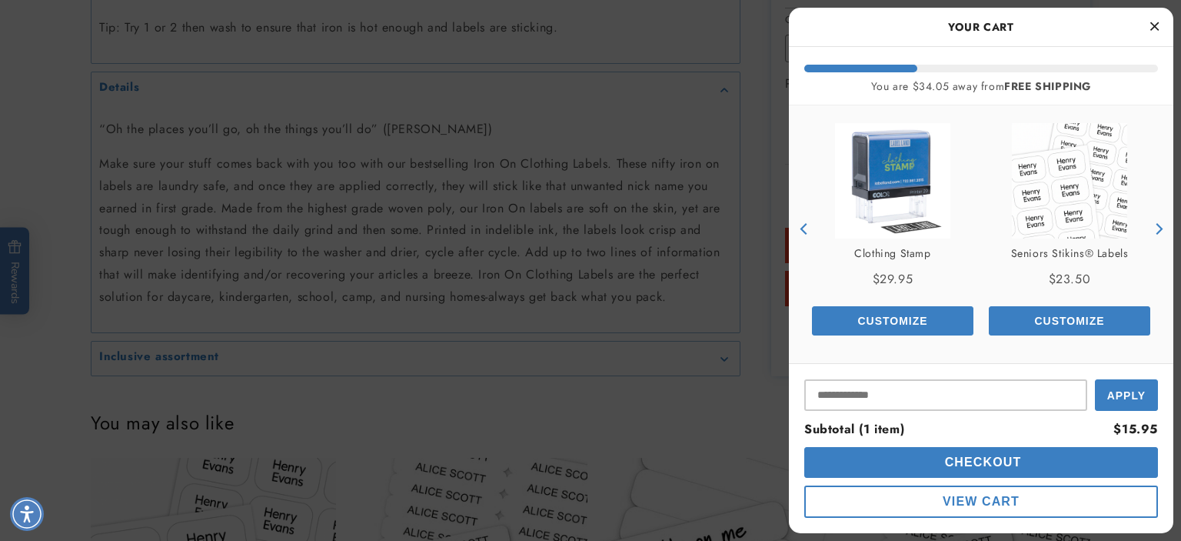
click at [880, 198] on img "product" at bounding box center [892, 180] width 115 height 115
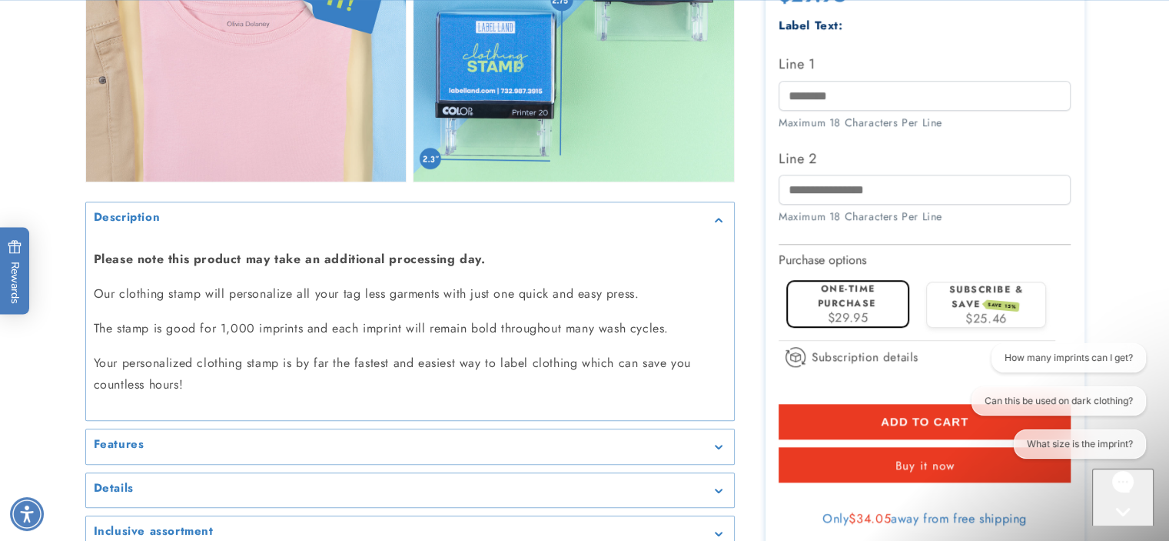
scroll to position [1480, 0]
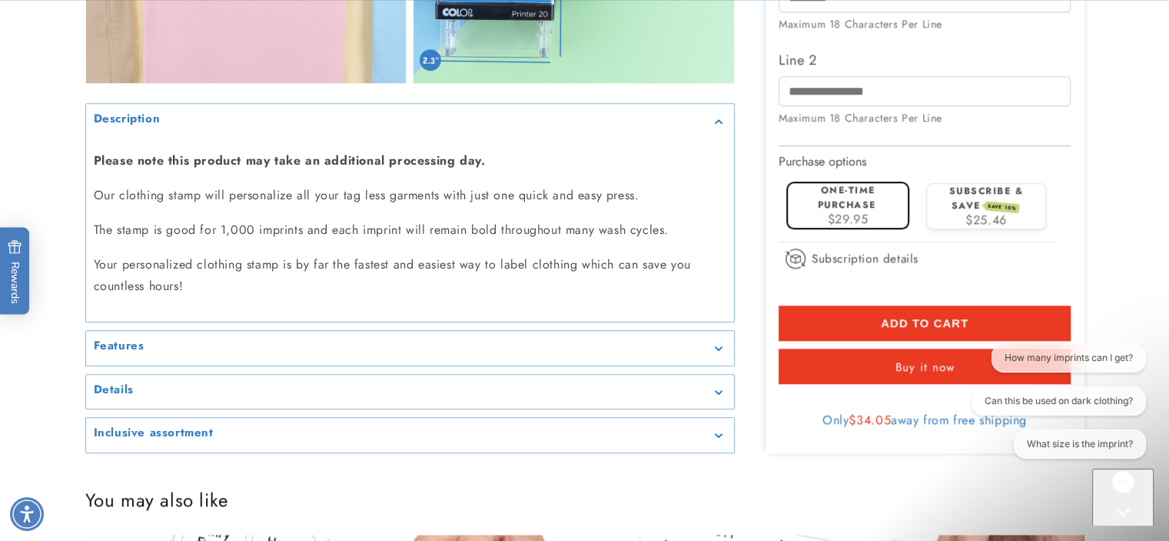
click at [715, 347] on icon "Gallery Viewer" at bounding box center [718, 349] width 7 height 4
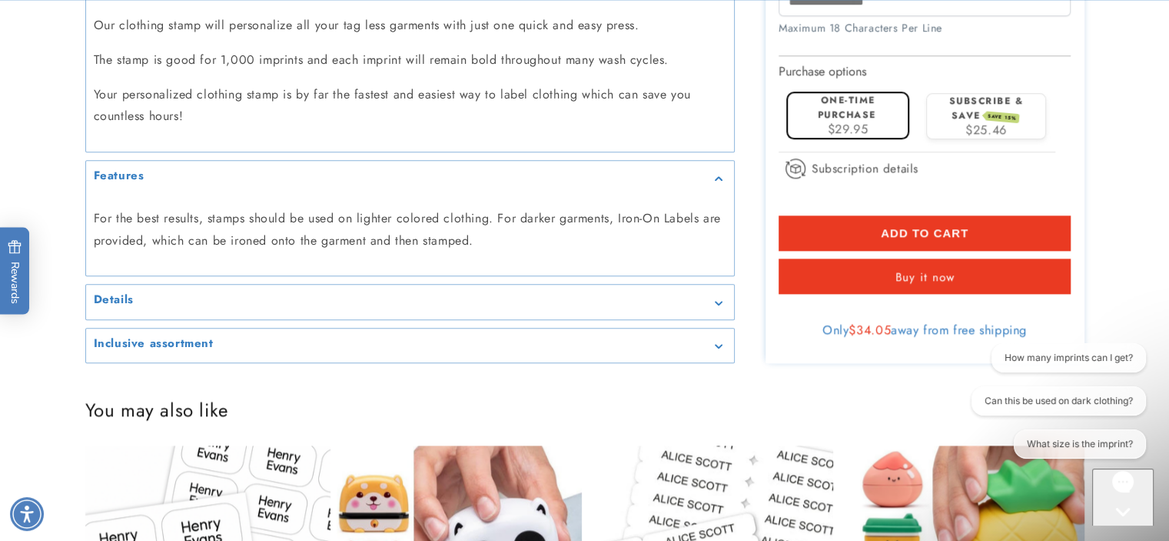
scroll to position [1674, 0]
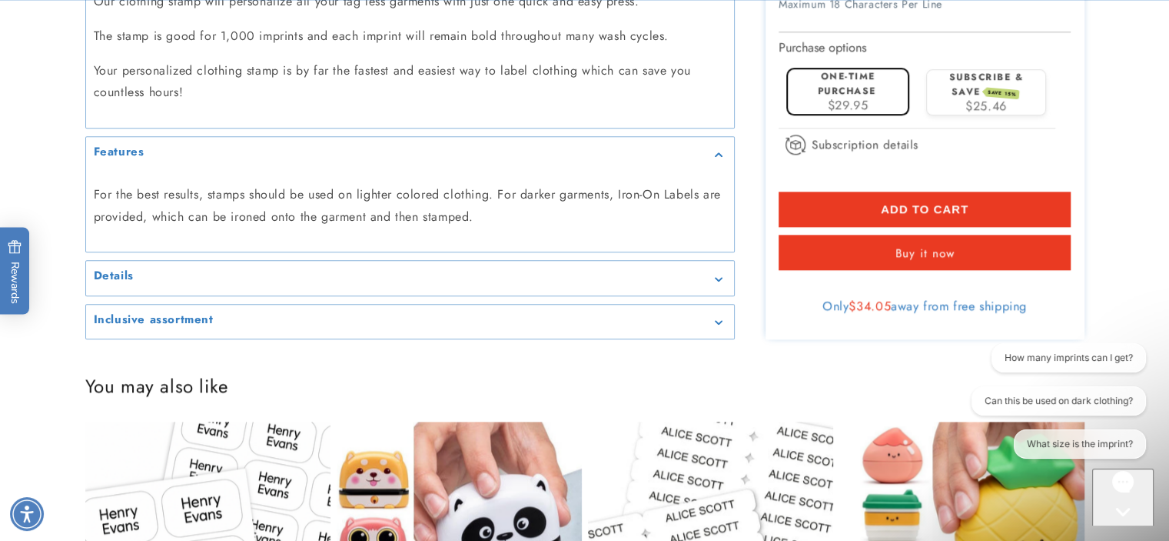
click at [717, 278] on icon "Gallery Viewer" at bounding box center [718, 279] width 7 height 4
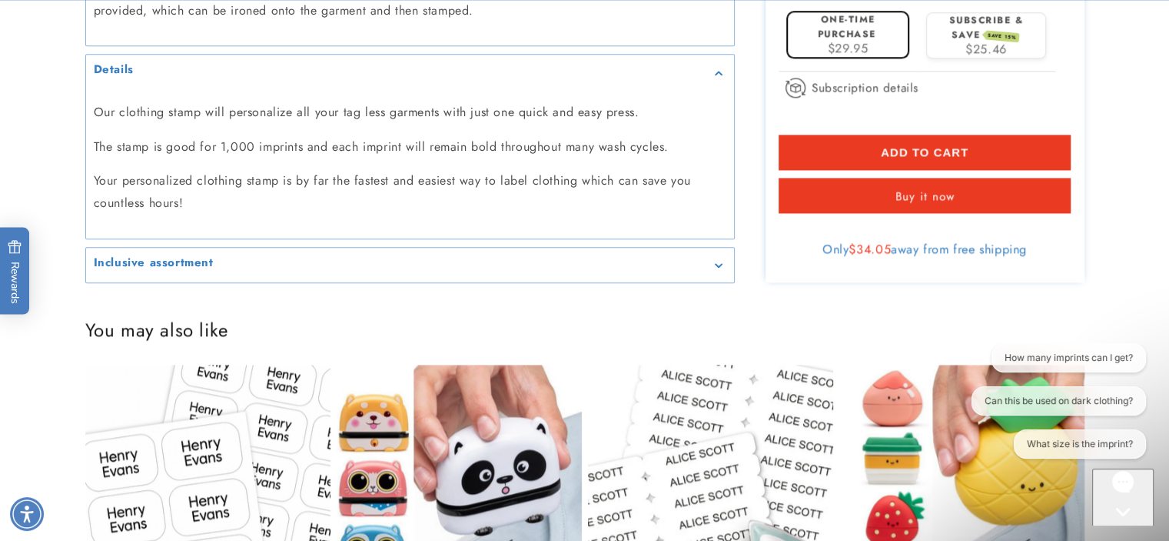
scroll to position [1895, 0]
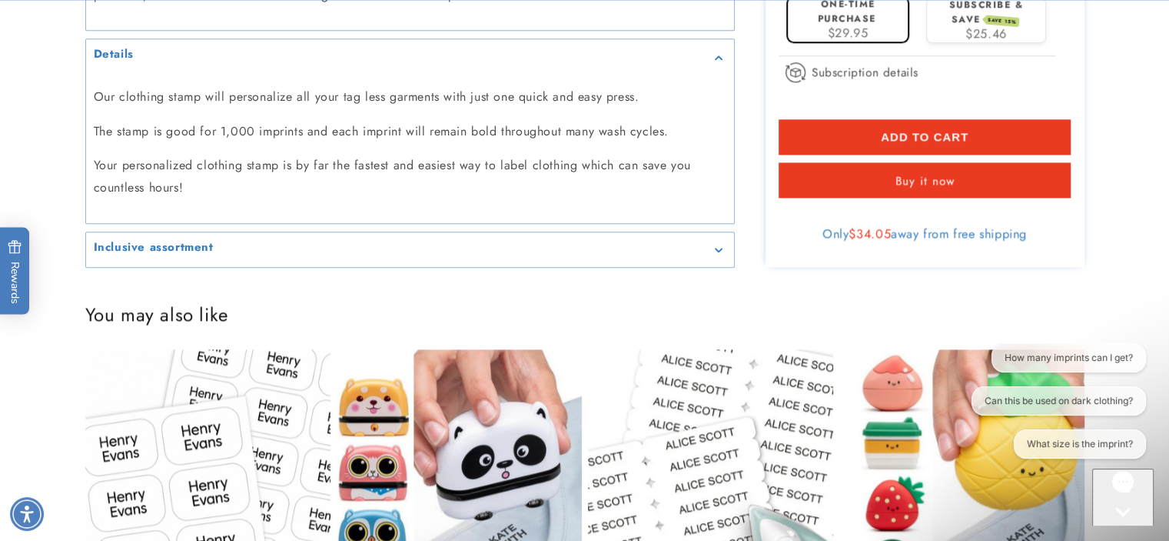
click at [720, 245] on div "Inclusive assortment" at bounding box center [410, 250] width 633 height 12
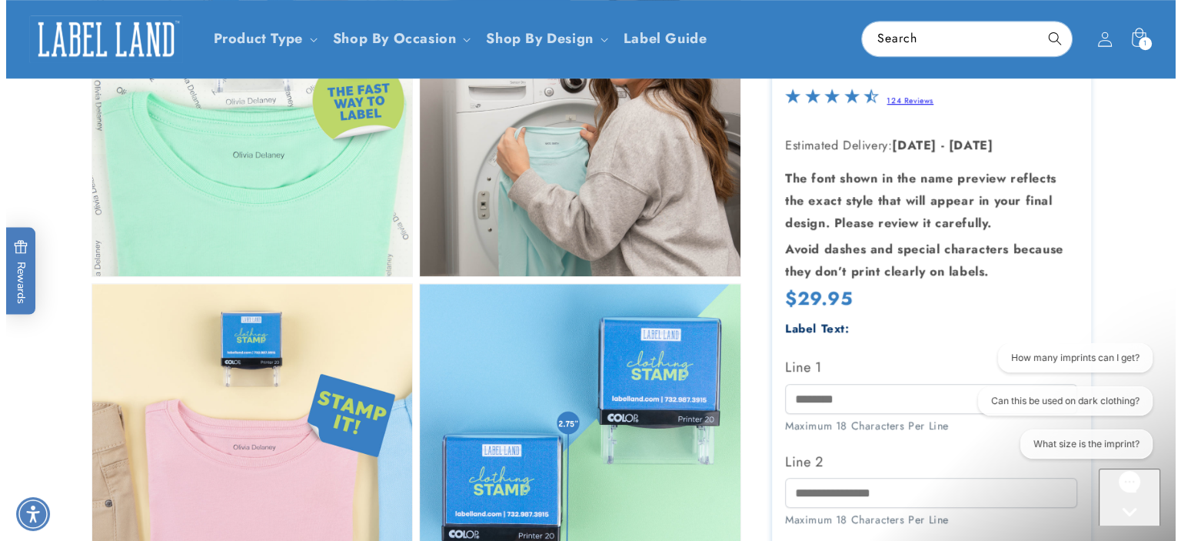
scroll to position [832, 0]
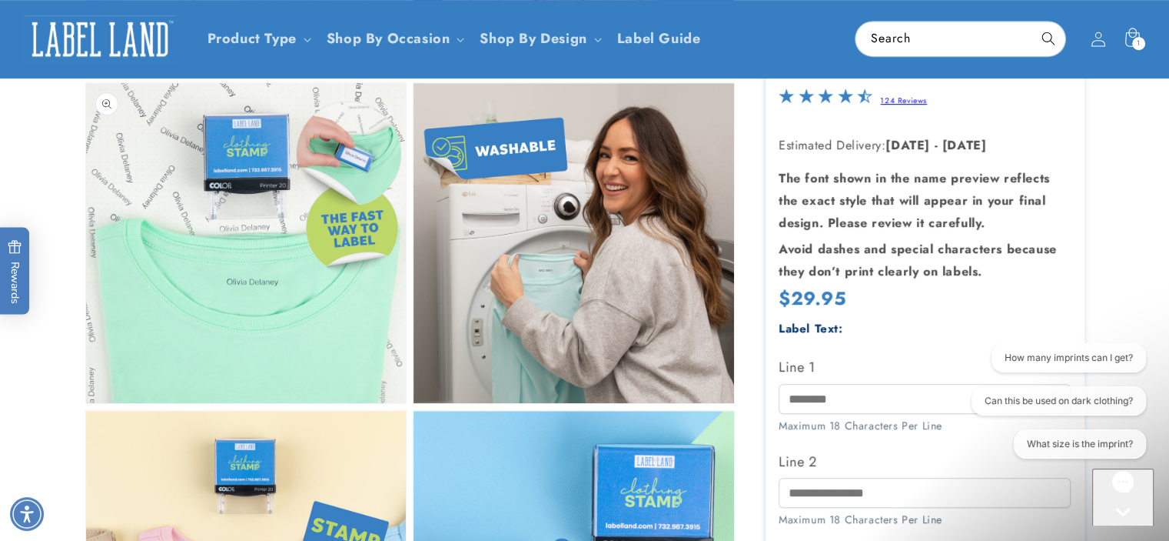
click at [86, 403] on button "Open media 4 in modal" at bounding box center [86, 403] width 0 height 0
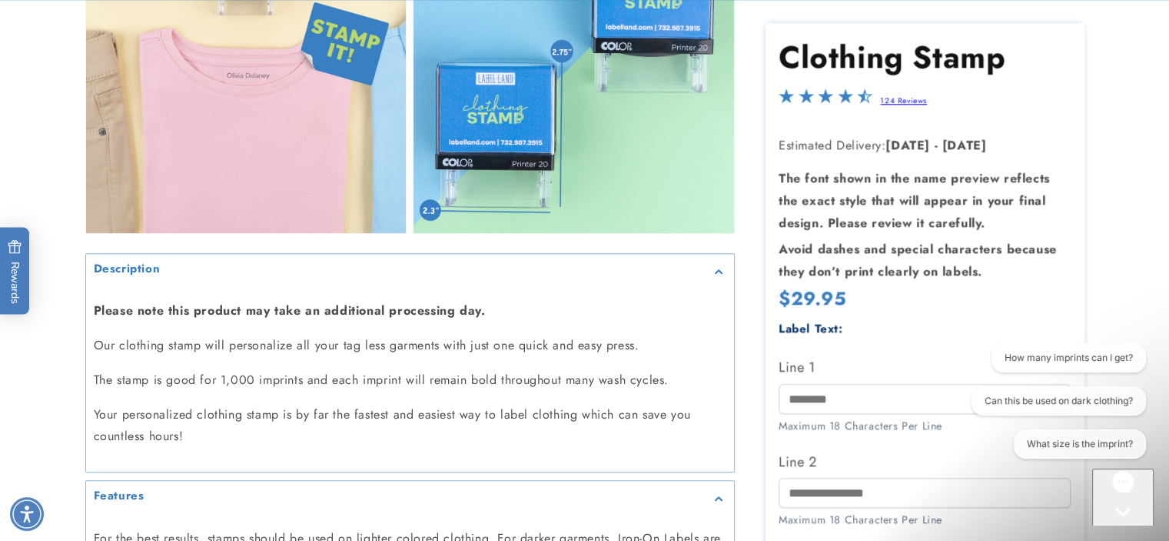
scroll to position [1315, 0]
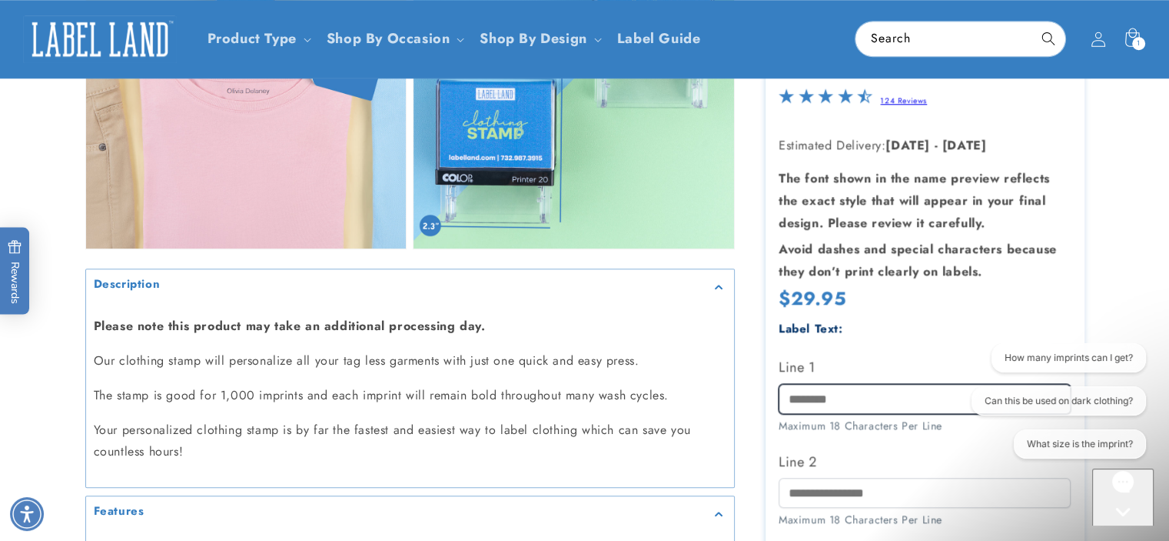
click at [850, 396] on input "Line 1" at bounding box center [925, 398] width 292 height 30
type input "**********"
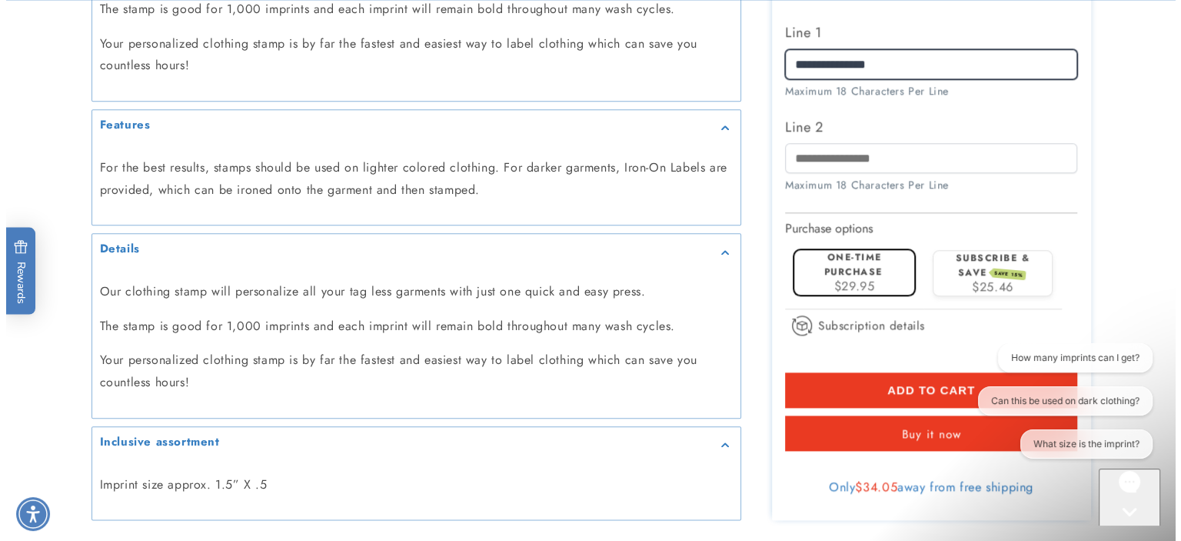
scroll to position [1716, 0]
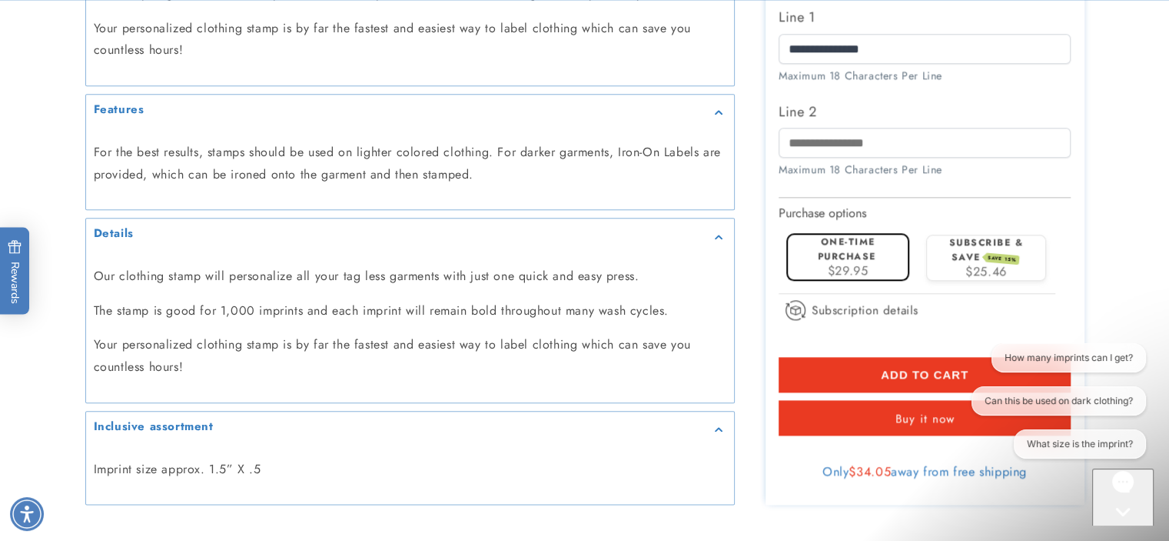
click at [840, 252] on label "One-time purchase" at bounding box center [847, 249] width 58 height 28
click at [842, 369] on button "Add to cart" at bounding box center [925, 374] width 292 height 35
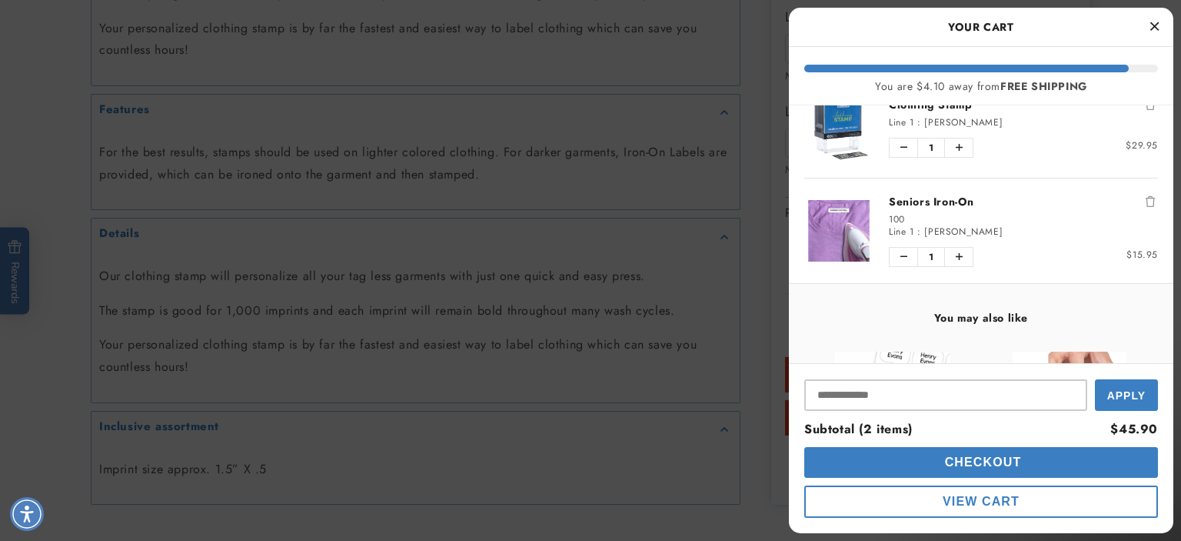
scroll to position [0, 0]
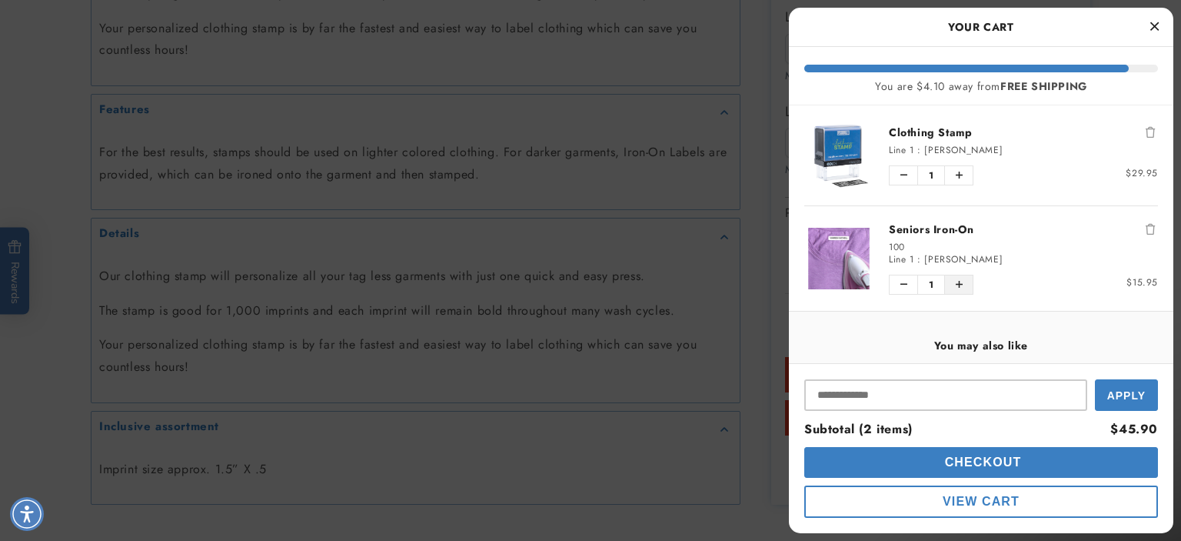
click at [957, 283] on icon "Increase quantity of Seniors Iron-On" at bounding box center [959, 284] width 7 height 9
click at [843, 251] on img "product" at bounding box center [838, 258] width 69 height 61
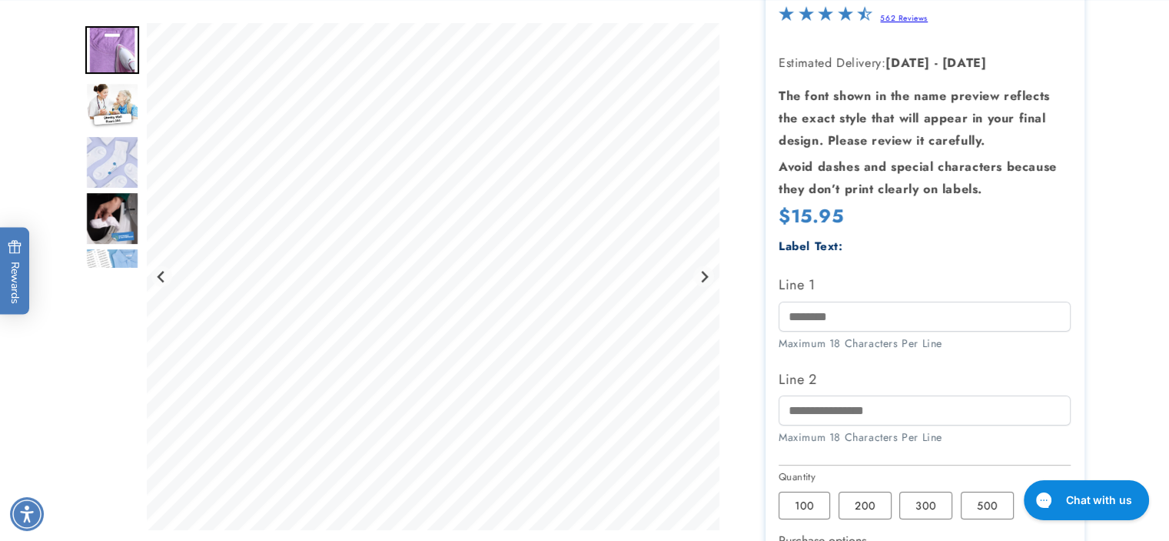
scroll to position [384, 0]
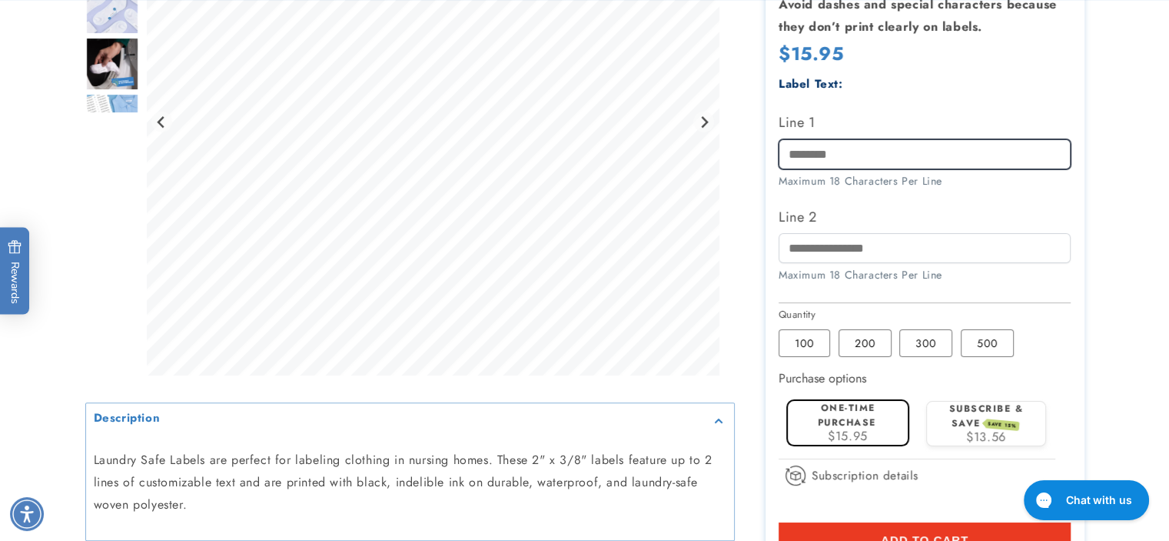
click at [824, 154] on input "Line 1" at bounding box center [925, 154] width 292 height 30
type input "**********"
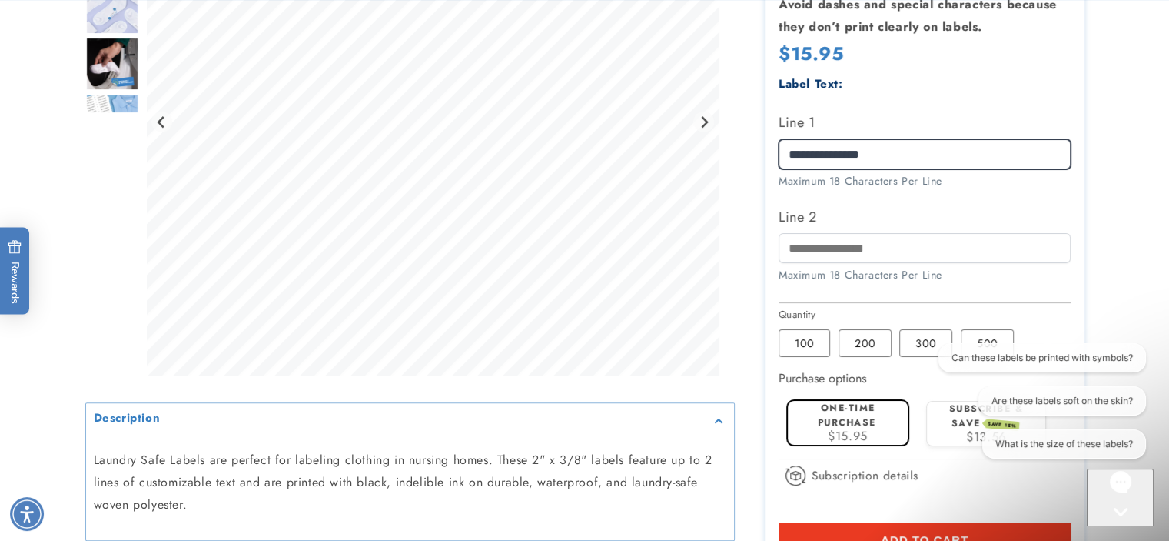
scroll to position [0, 0]
click at [857, 341] on label "200 Variant sold out or unavailable" at bounding box center [865, 343] width 53 height 28
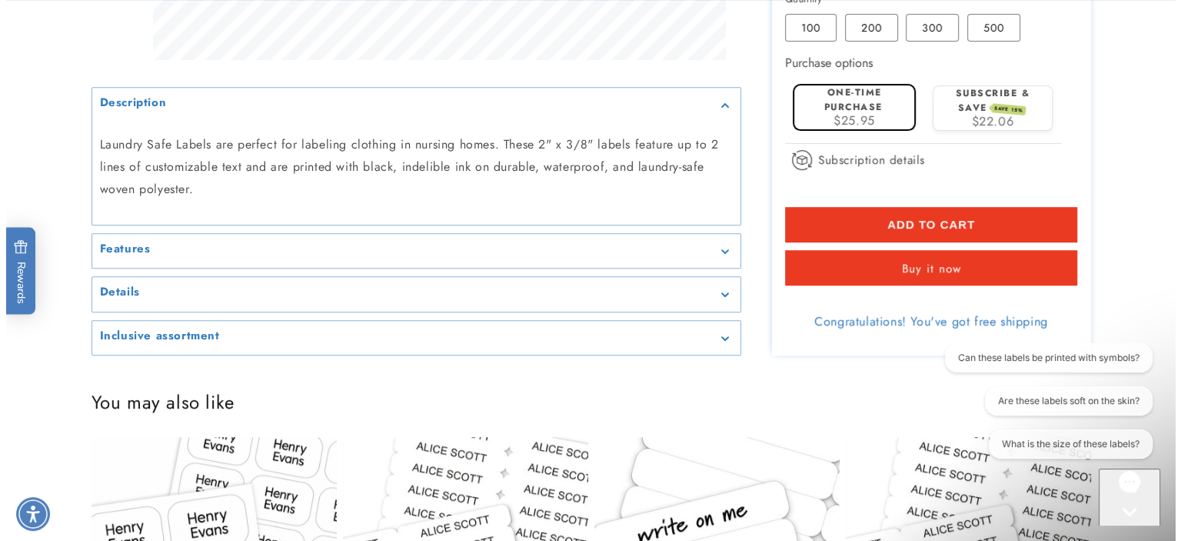
scroll to position [707, 0]
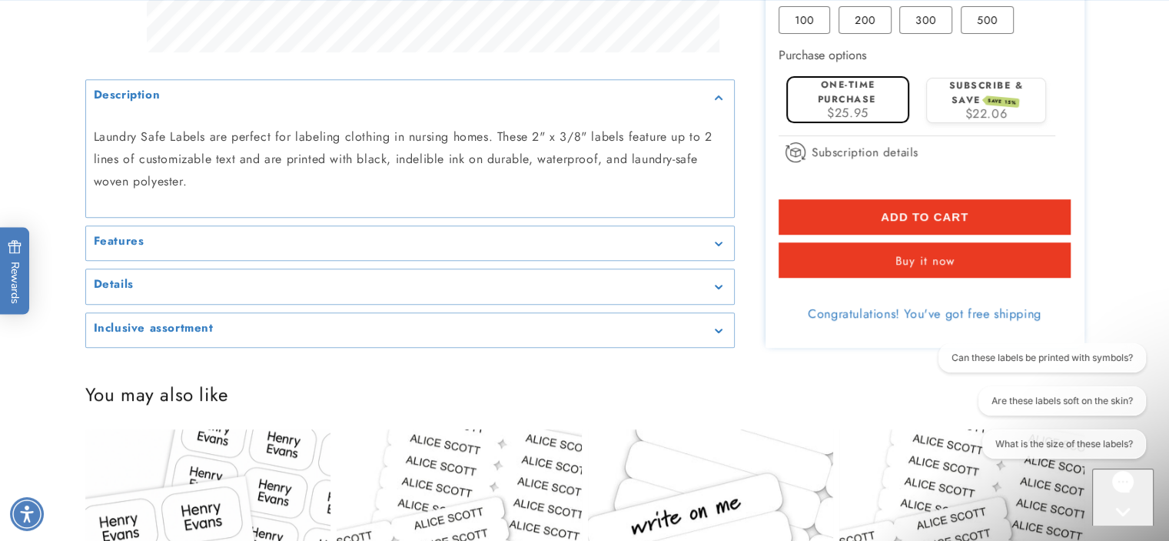
click at [929, 218] on span "Add to cart" at bounding box center [925, 217] width 88 height 14
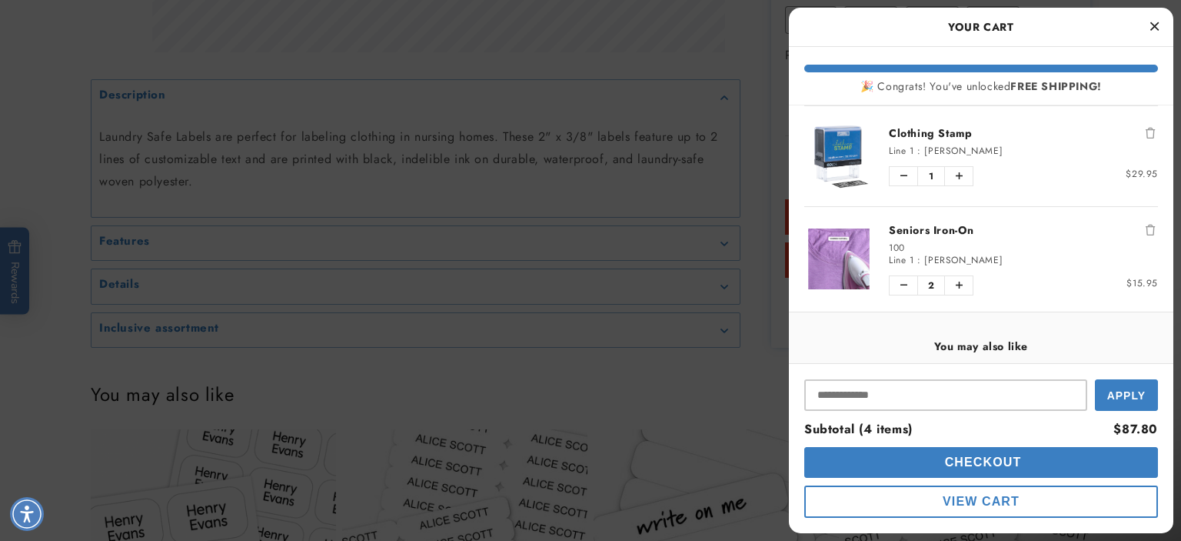
scroll to position [106, 0]
click at [1146, 224] on icon "Remove Seniors Iron-On" at bounding box center [1150, 228] width 9 height 11
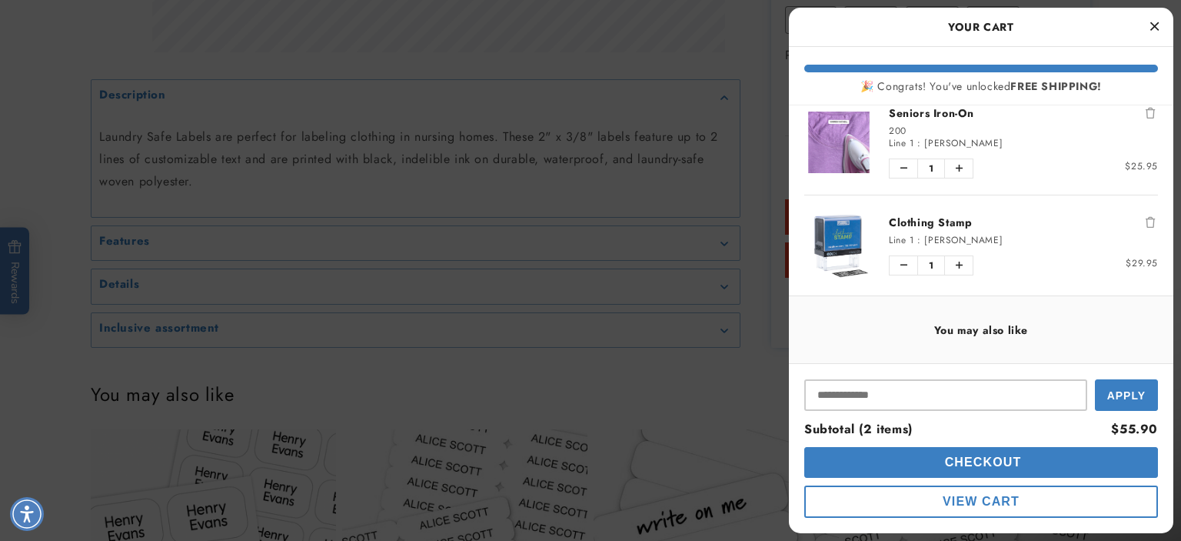
scroll to position [0, 0]
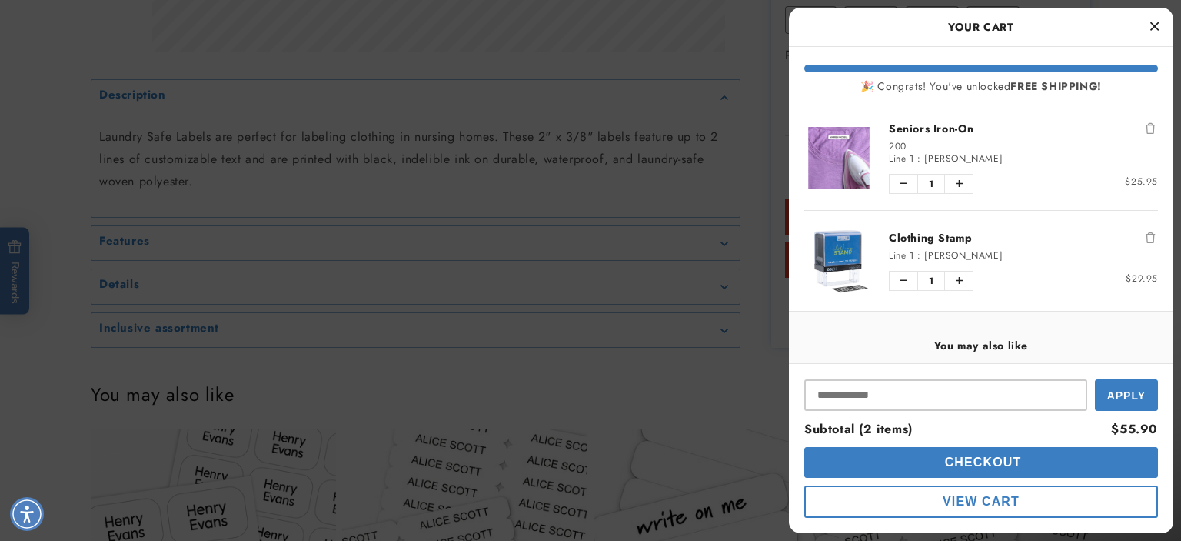
click at [980, 460] on span "Checkout" at bounding box center [981, 461] width 81 height 13
